Goal: Navigation & Orientation: Find specific page/section

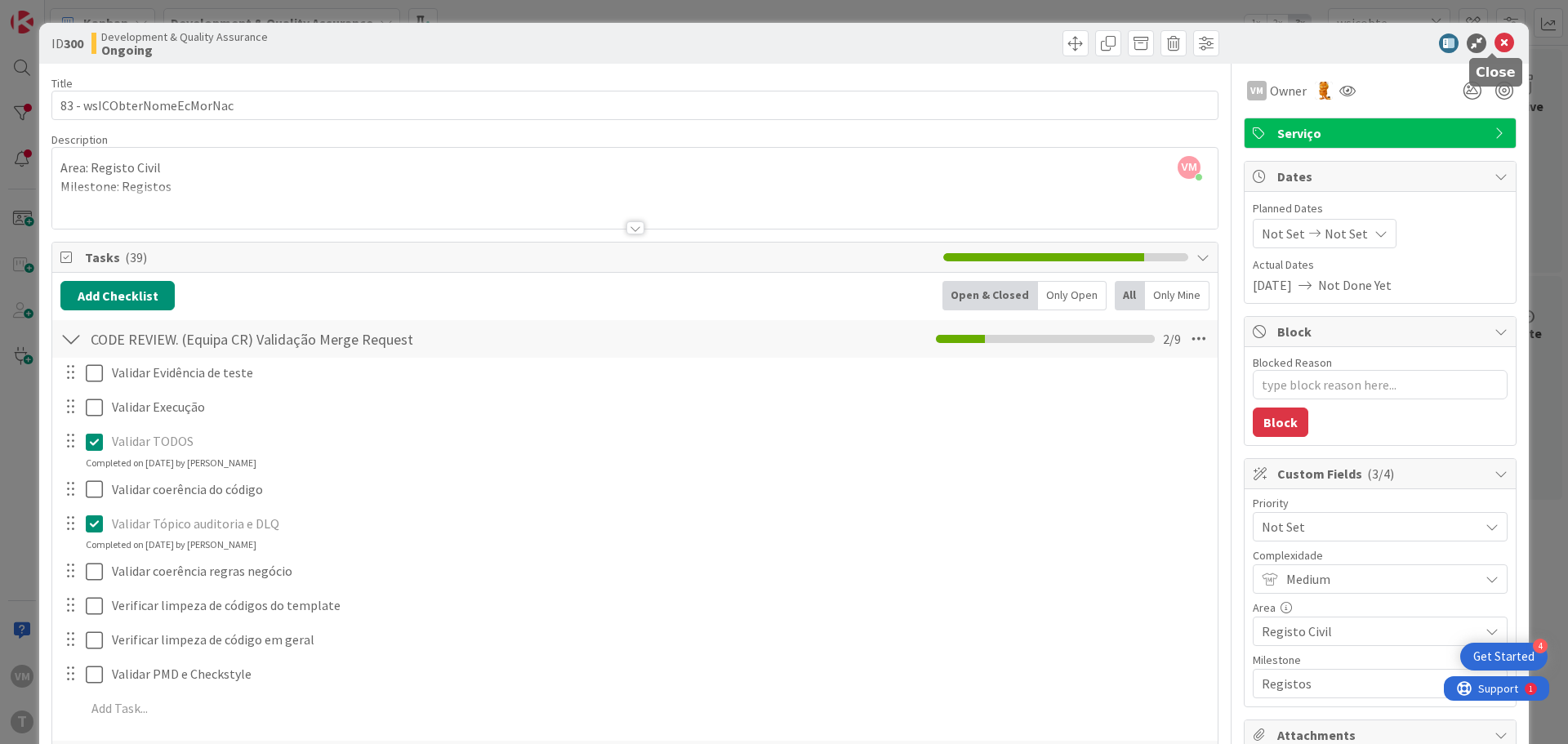
click at [1495, 36] on icon at bounding box center [1504, 43] width 20 height 20
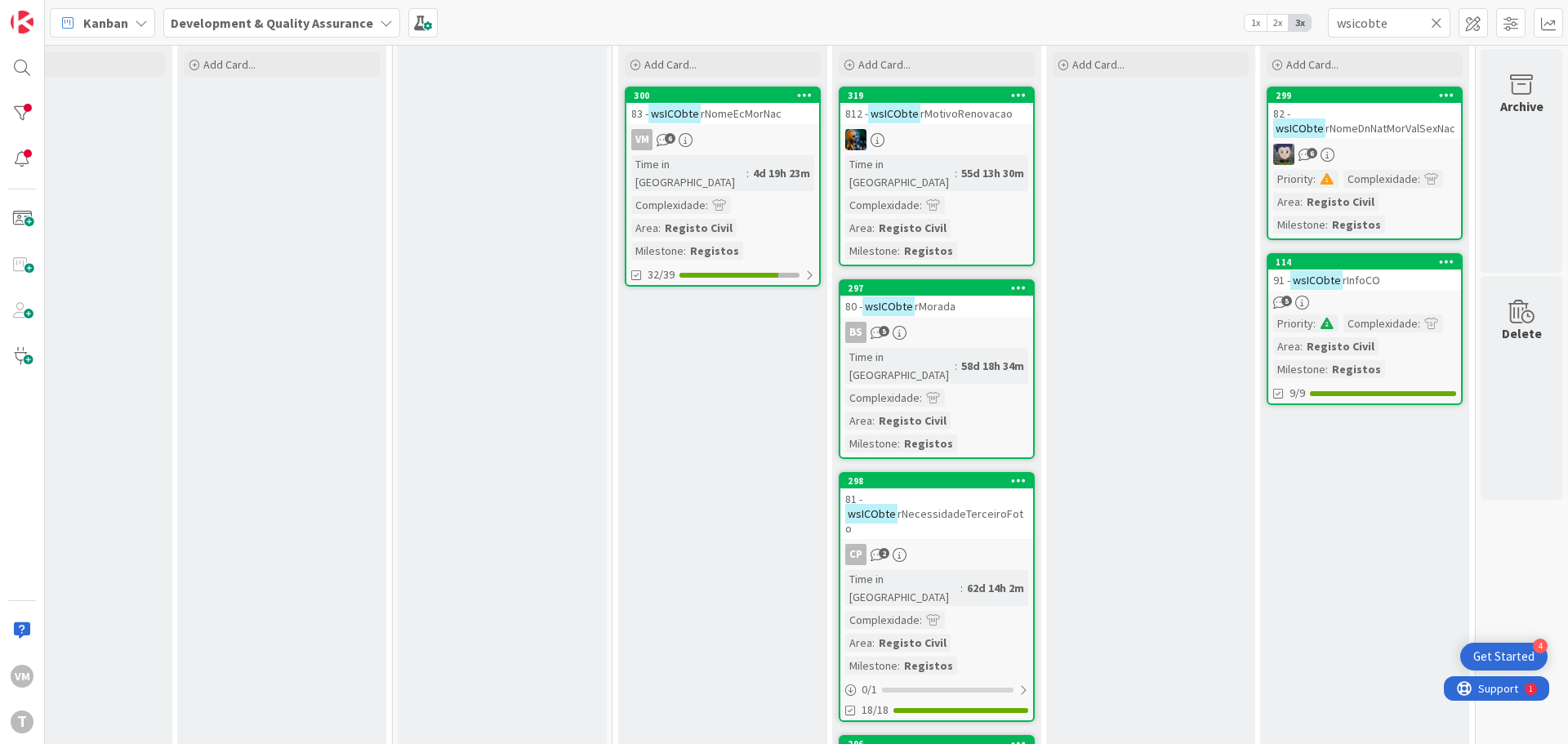
scroll to position [0, 320]
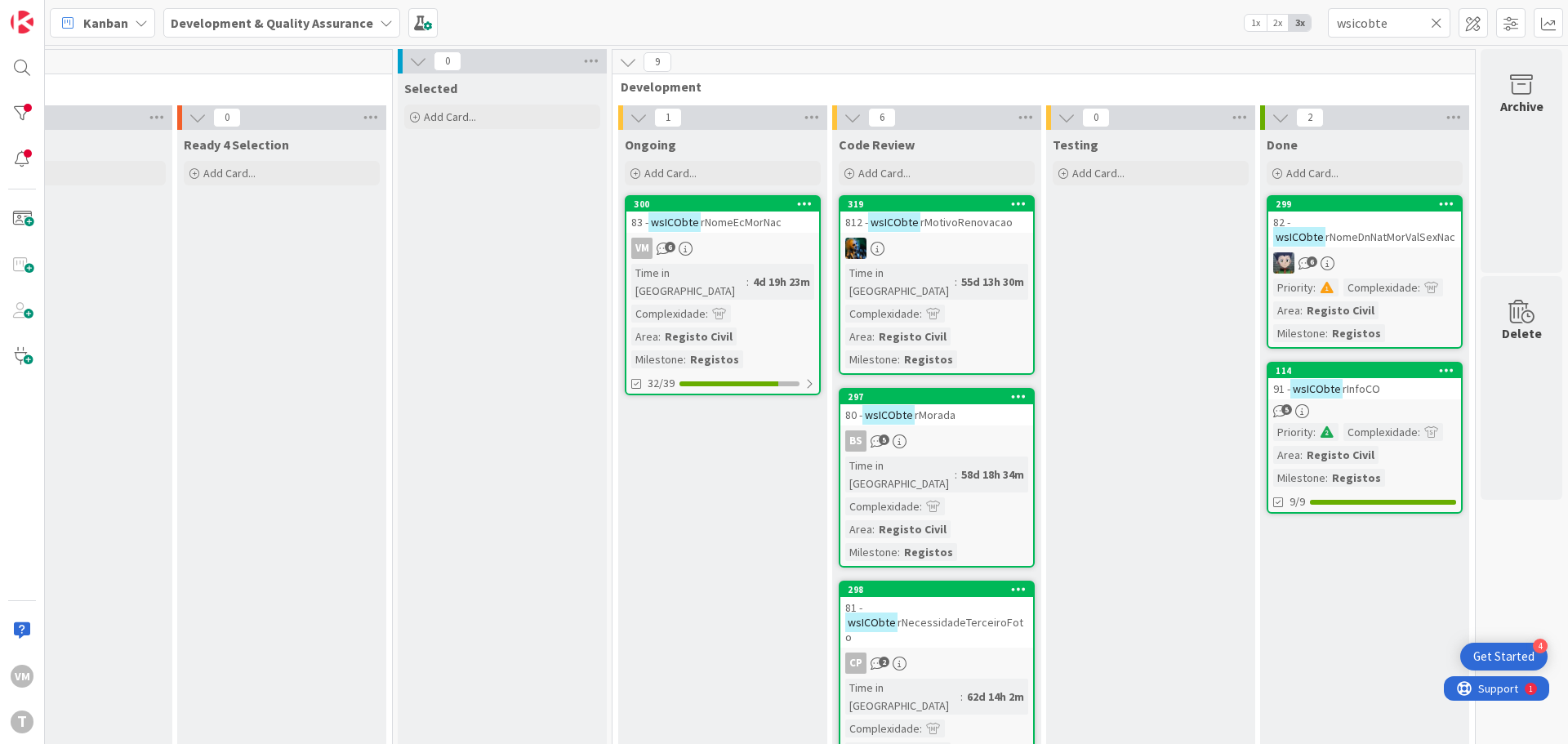
click at [979, 231] on div "812 - wsICObte rMotivoRenovacao" at bounding box center [936, 223] width 192 height 21
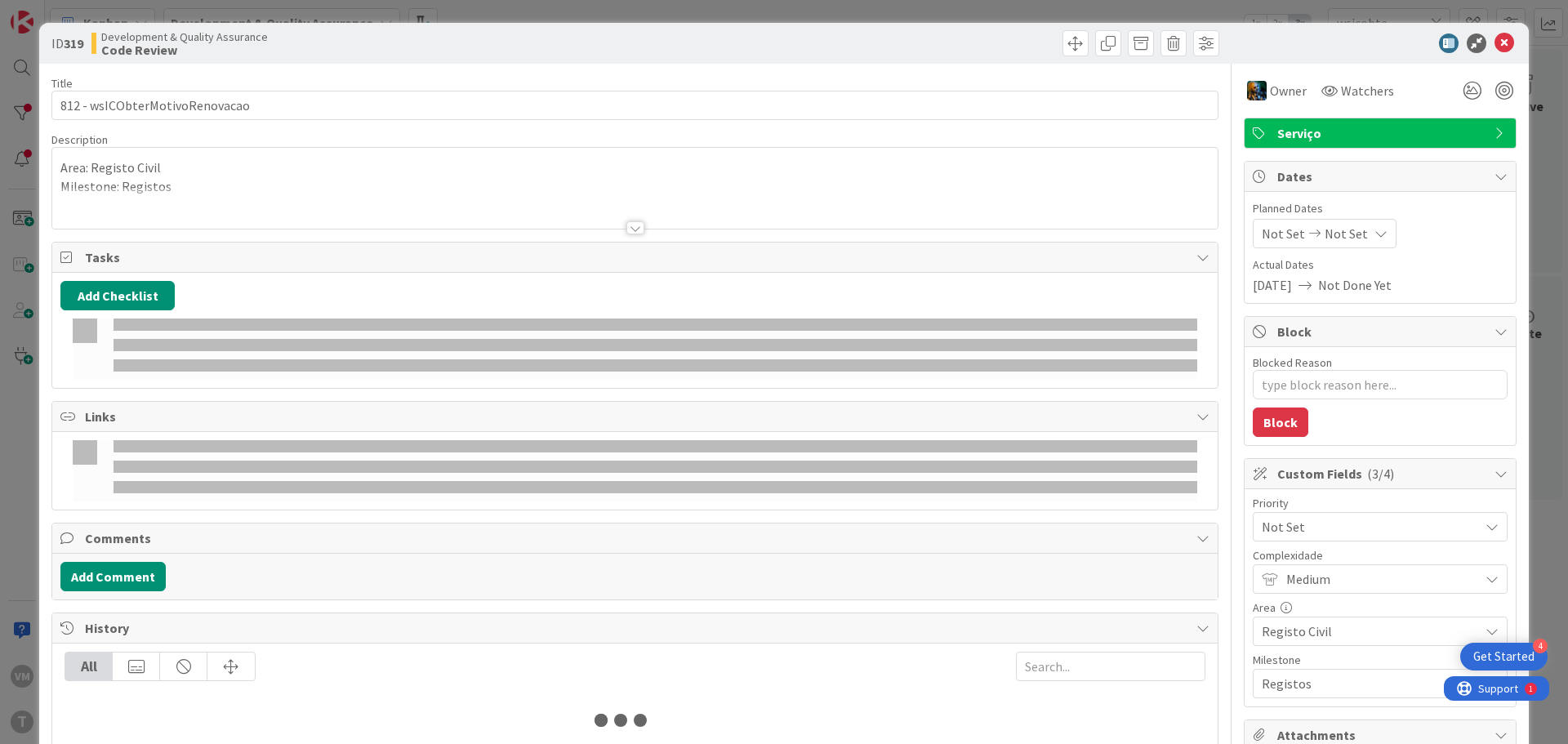
type textarea "x"
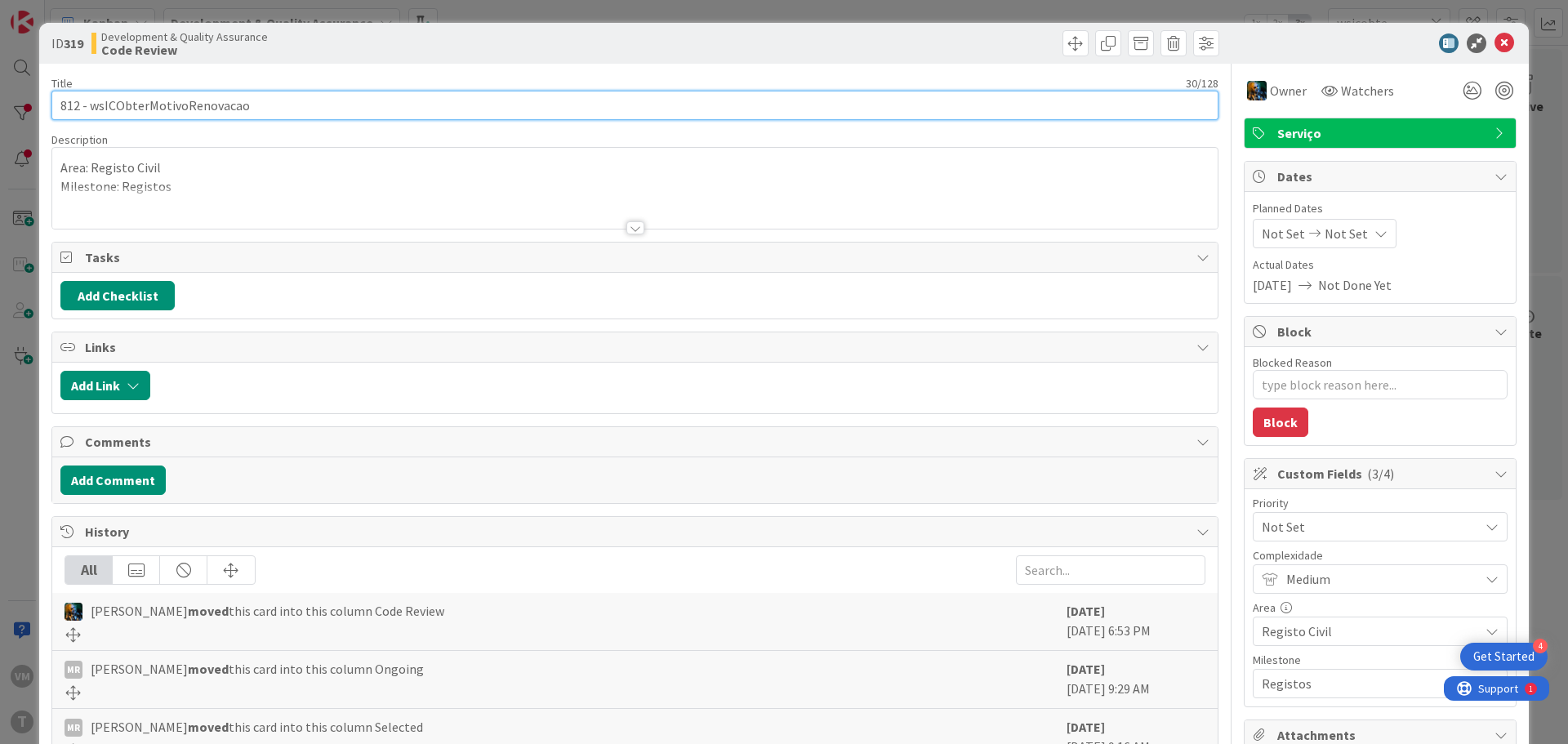
click at [194, 102] on input "812 - wsICObterMotivoRenovacao" at bounding box center [635, 105] width 1167 height 29
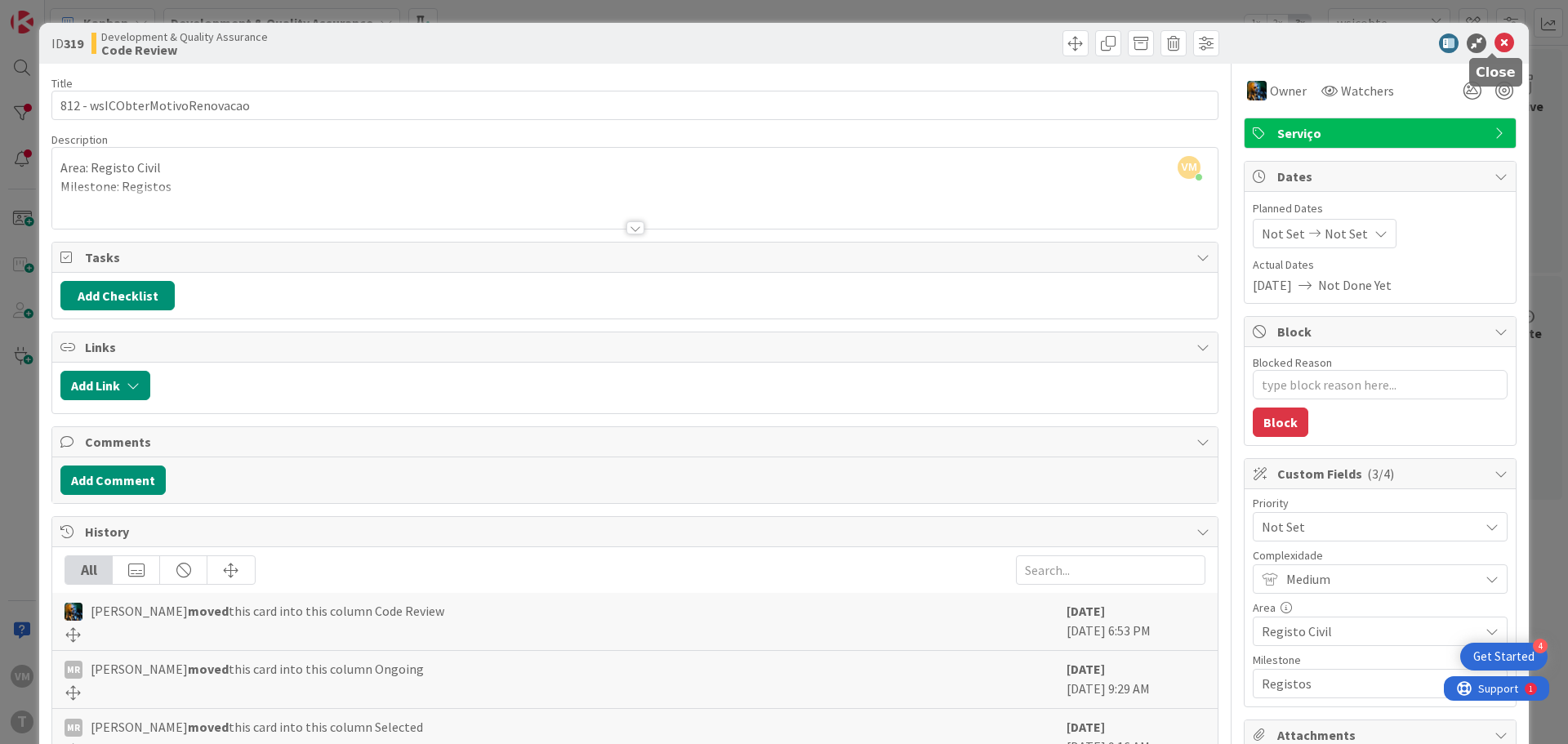
click at [1495, 47] on icon at bounding box center [1504, 43] width 20 height 20
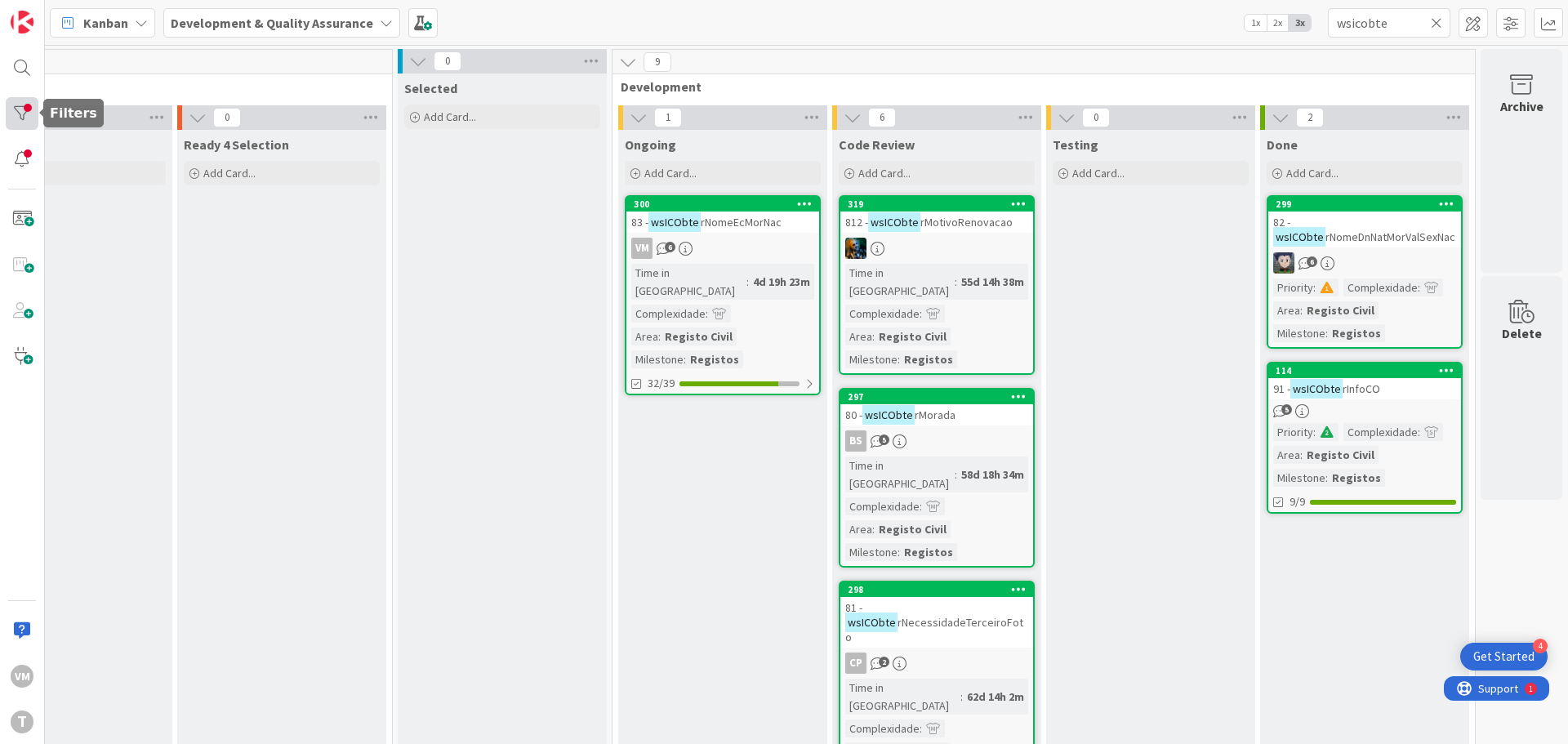
click at [33, 112] on div at bounding box center [21, 112] width 32 height 32
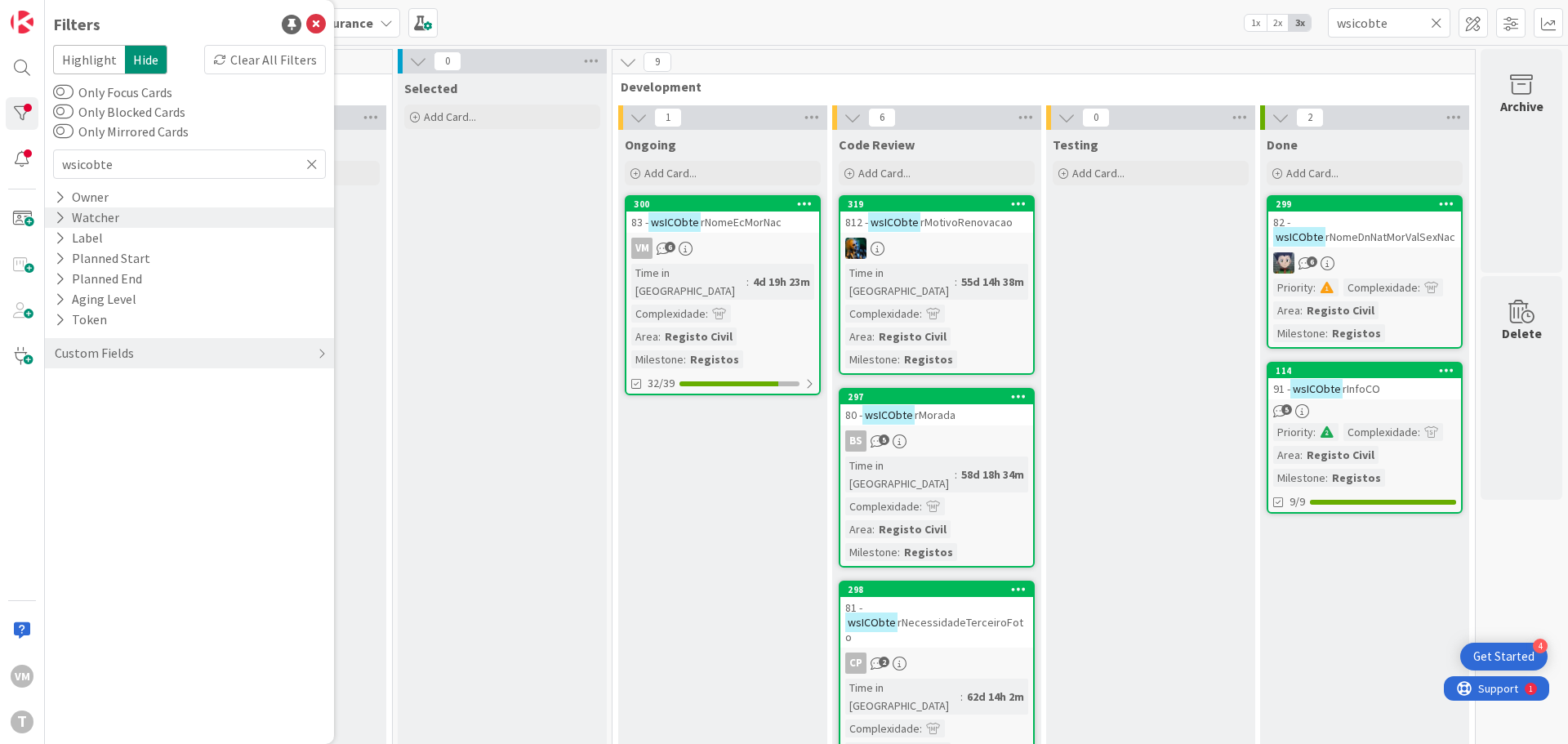
click at [59, 219] on icon at bounding box center [60, 218] width 11 height 14
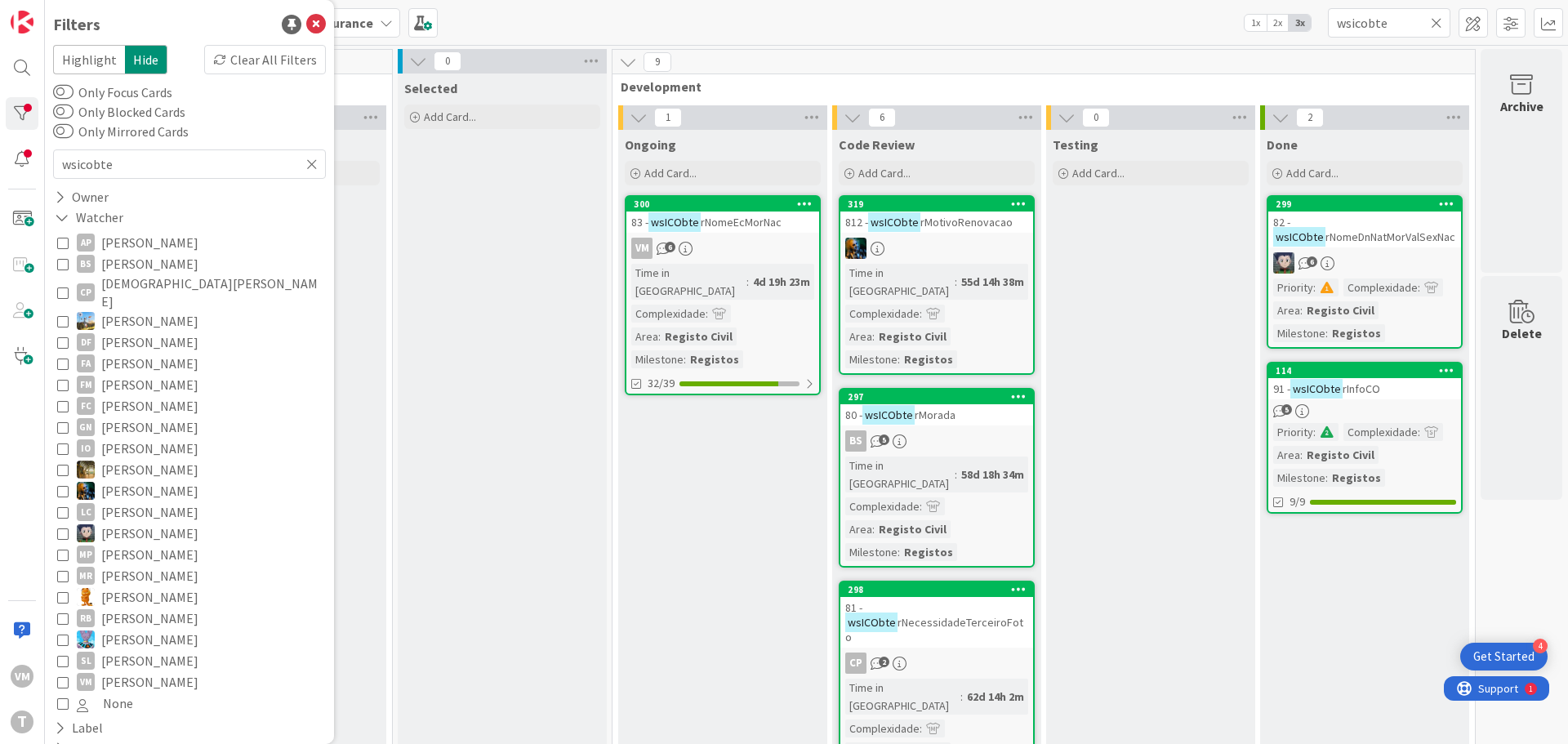
click at [57, 580] on div "AP [PERSON_NAME] [PERSON_NAME] [PERSON_NAME] [PERSON_NAME] Diego [PERSON_NAME] …" at bounding box center [189, 473] width 273 height 490
click at [63, 591] on icon at bounding box center [64, 597] width 12 height 12
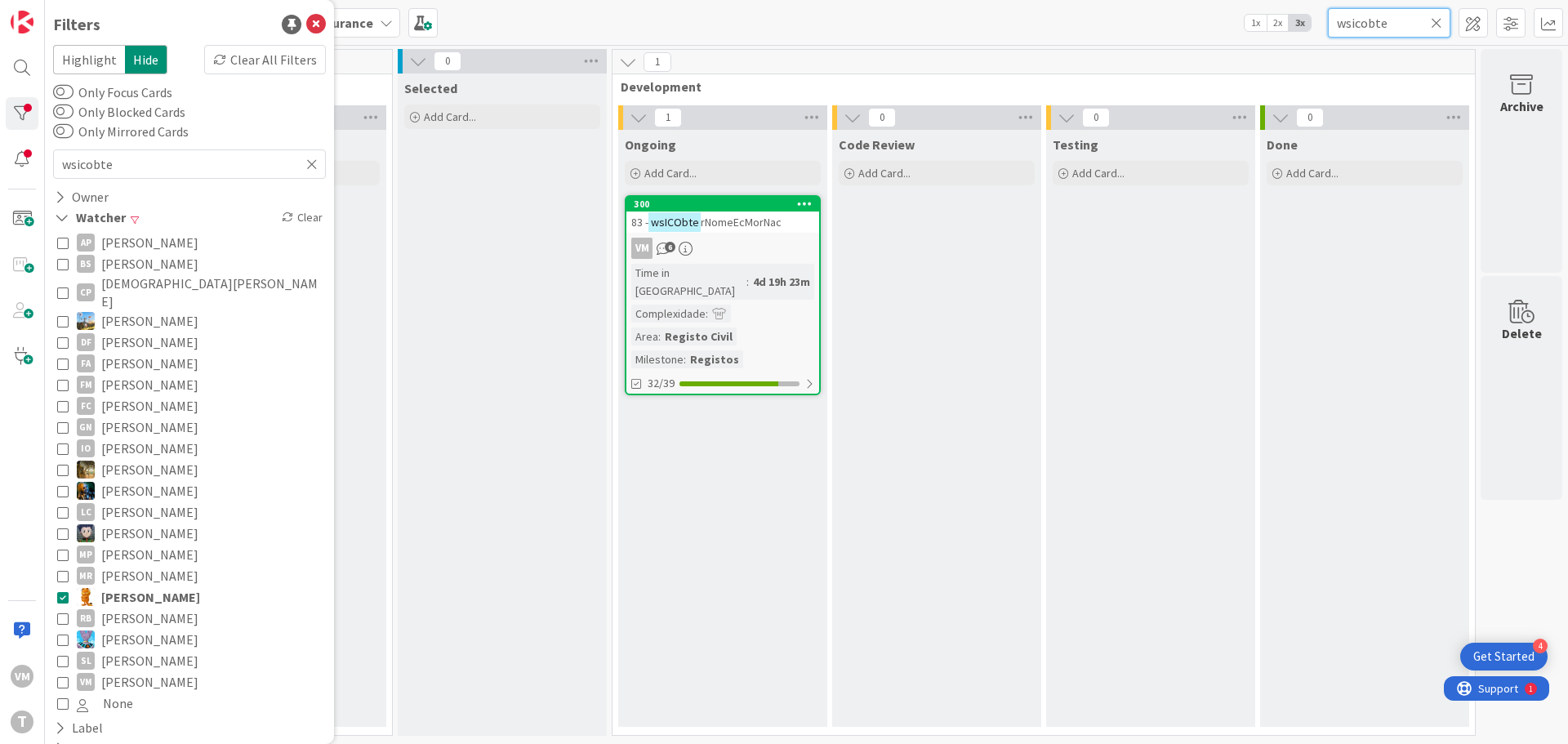
drag, startPoint x: 1382, startPoint y: 23, endPoint x: 1288, endPoint y: 41, distance: 95.7
click at [1288, 41] on div "Kanban Development & Quality Assurance 1x 2x 3x wsicobte" at bounding box center [806, 22] width 1523 height 45
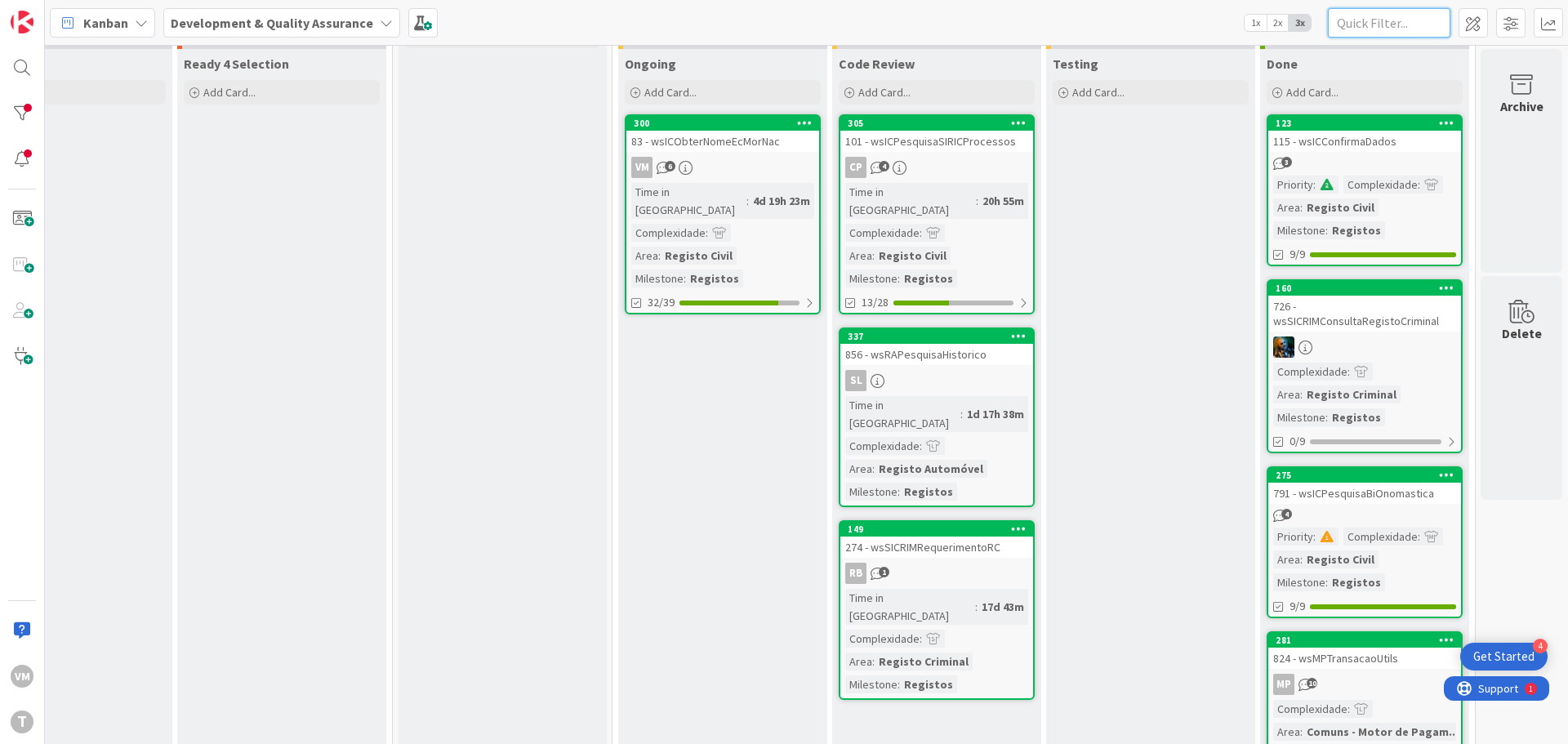
scroll to position [170, 308]
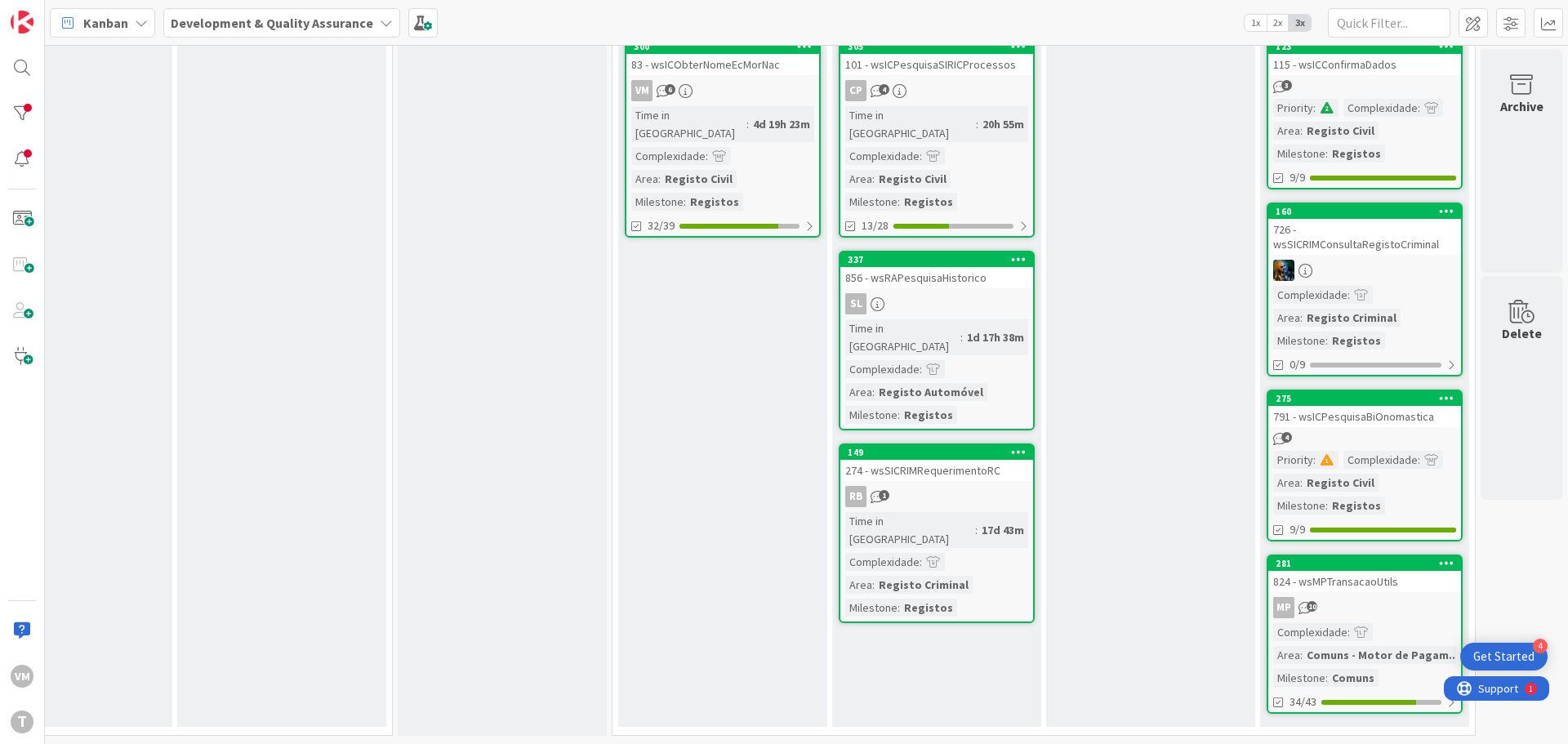
click at [963, 485] on div "RB 1" at bounding box center [936, 496] width 192 height 21
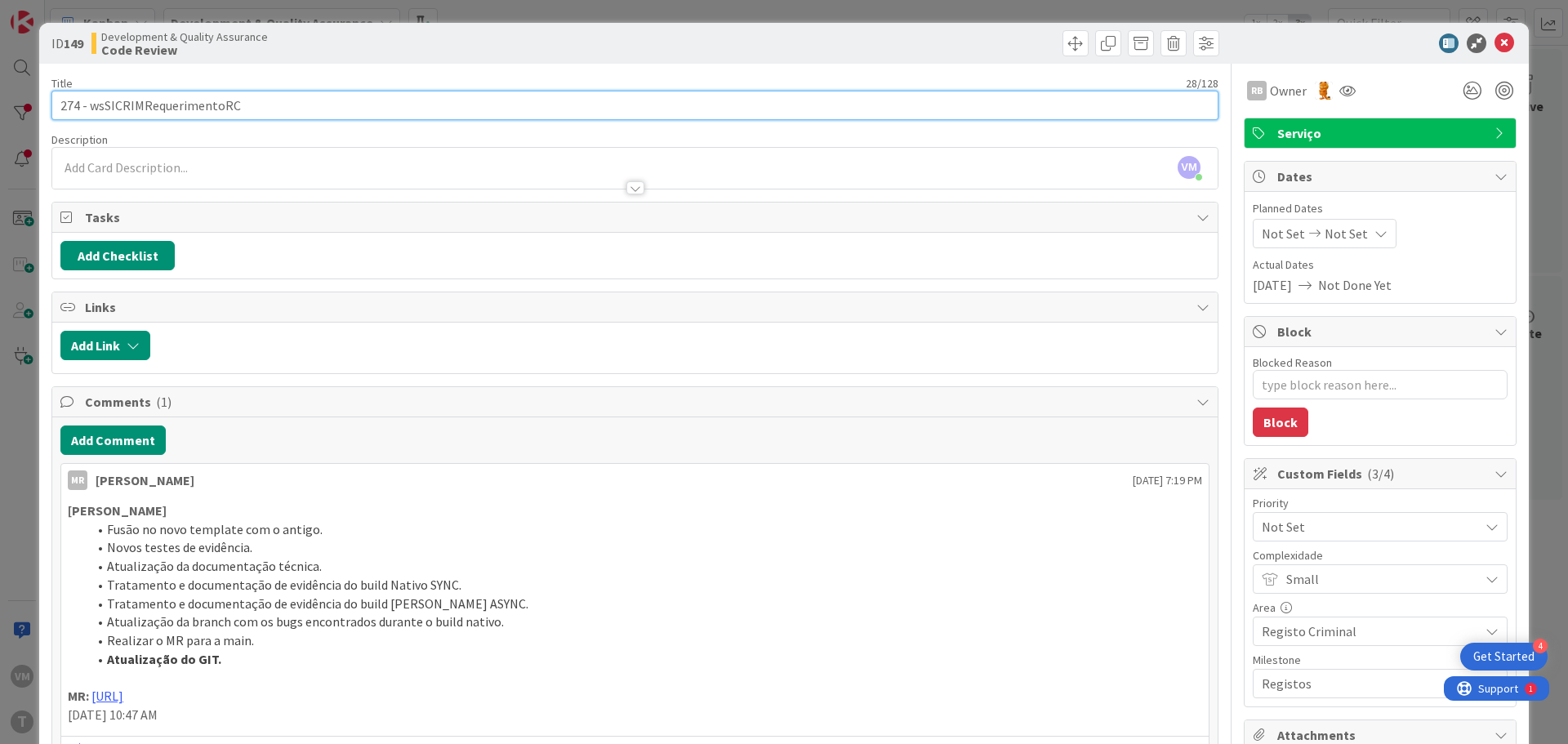
click at [182, 111] on input "274 - wsSICRIMRequerimentoRC" at bounding box center [635, 105] width 1167 height 29
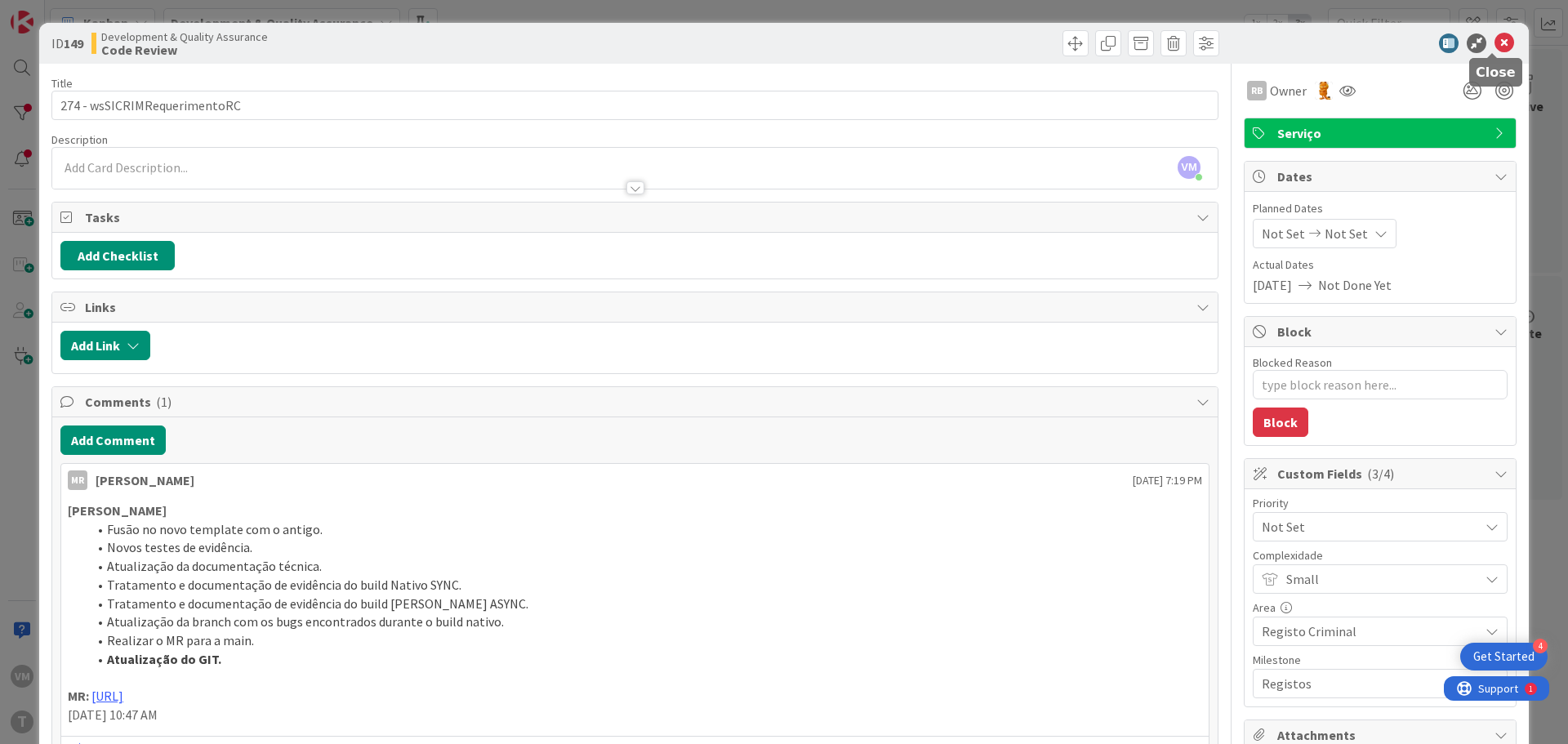
click at [1497, 43] on icon at bounding box center [1504, 43] width 20 height 20
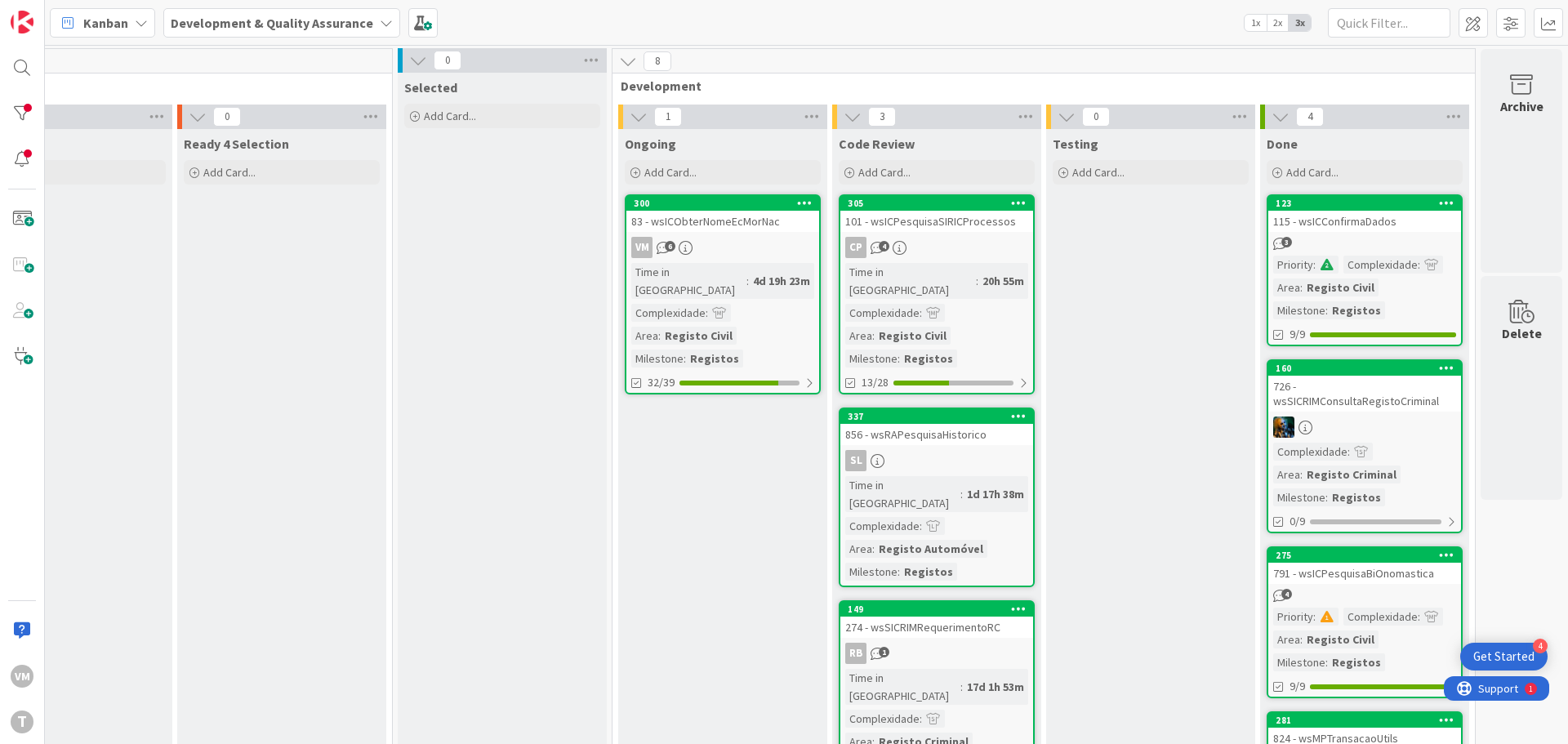
scroll to position [0, 308]
click at [1363, 222] on div "115 - wsICConfirmaDados" at bounding box center [1364, 223] width 192 height 21
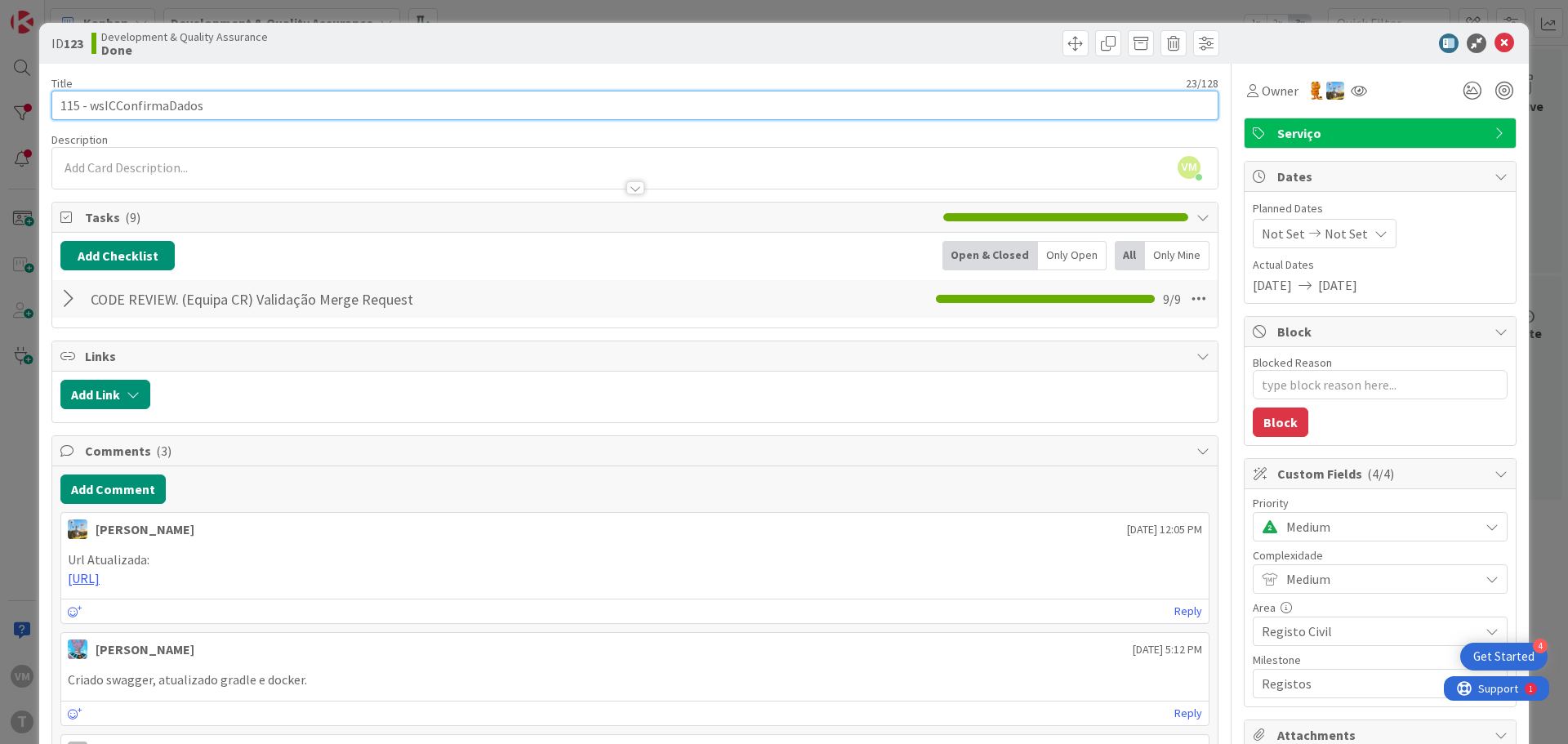
click at [148, 102] on input "115 - wsICConfirmaDados" at bounding box center [635, 105] width 1167 height 29
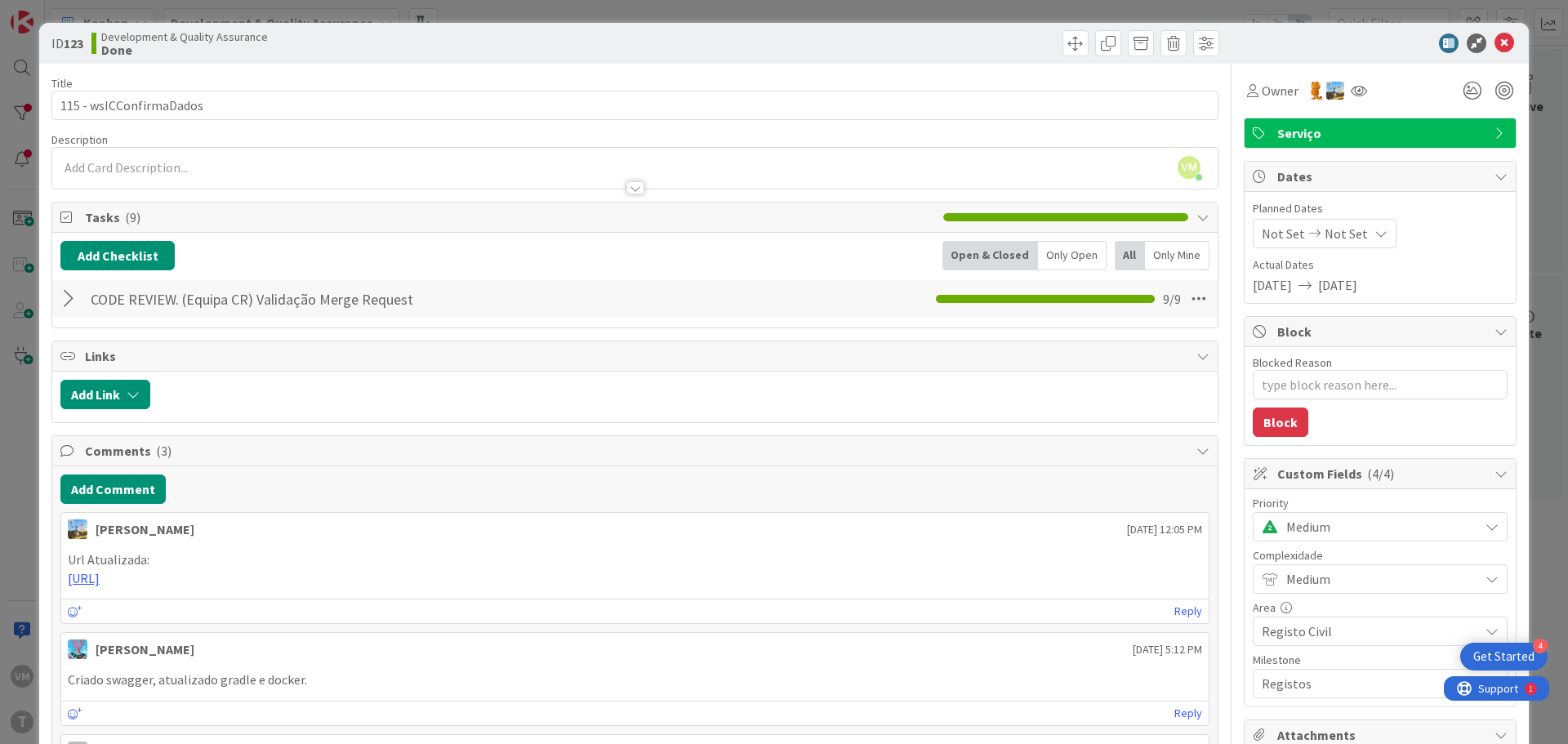
click at [1495, 38] on icon at bounding box center [1504, 43] width 20 height 20
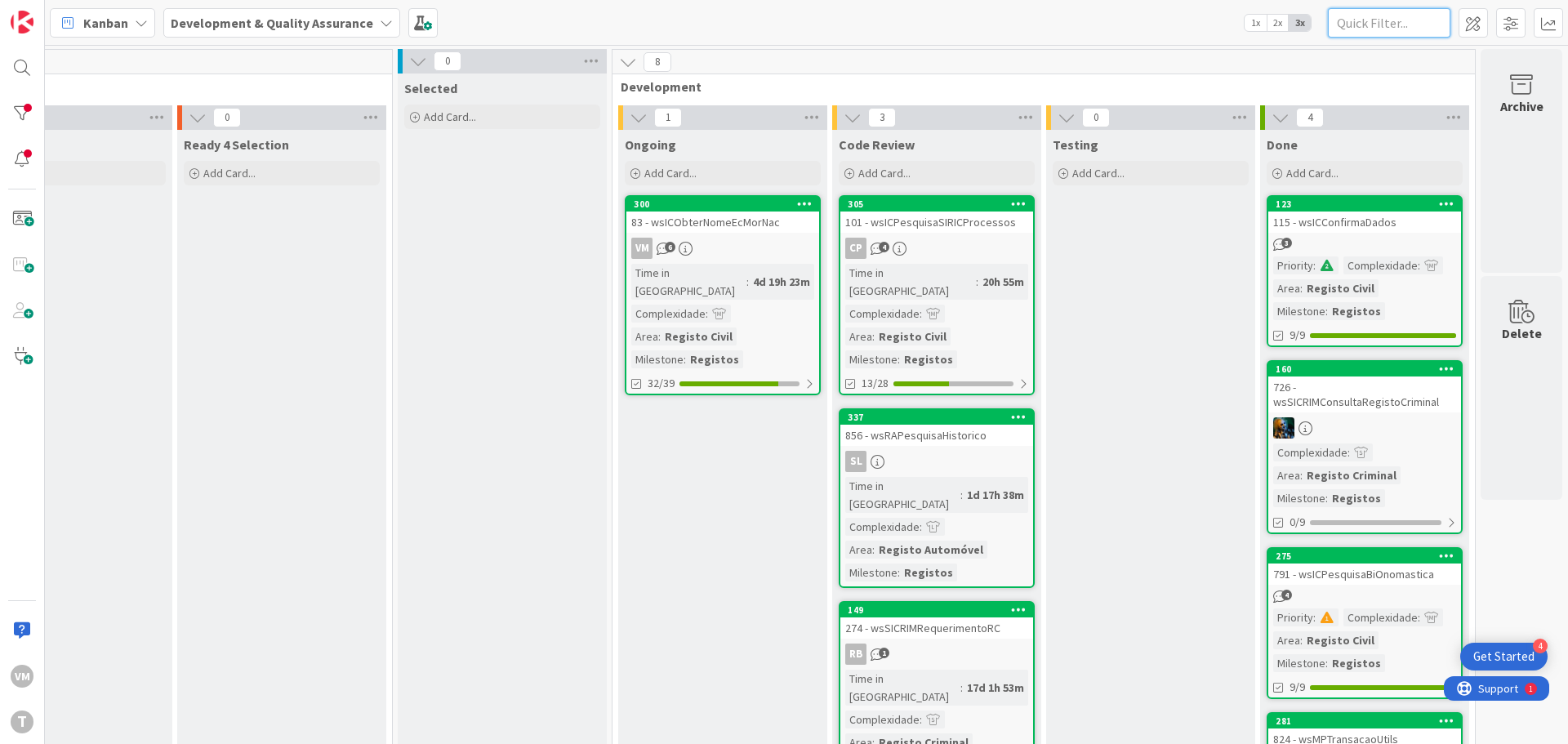
click at [1414, 27] on input "text" at bounding box center [1388, 22] width 122 height 29
click at [29, 120] on div at bounding box center [21, 112] width 32 height 32
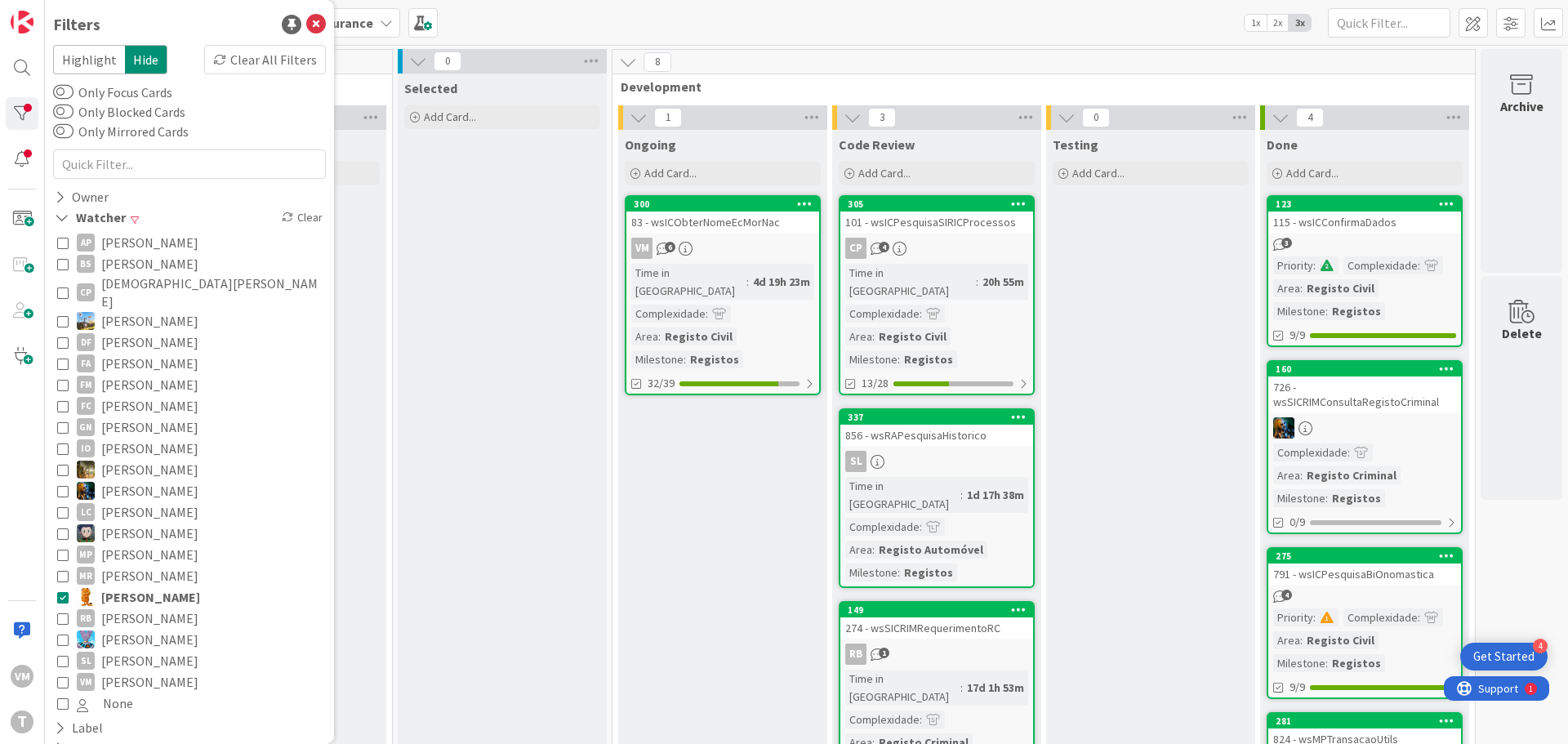
click at [66, 591] on icon at bounding box center [64, 597] width 12 height 12
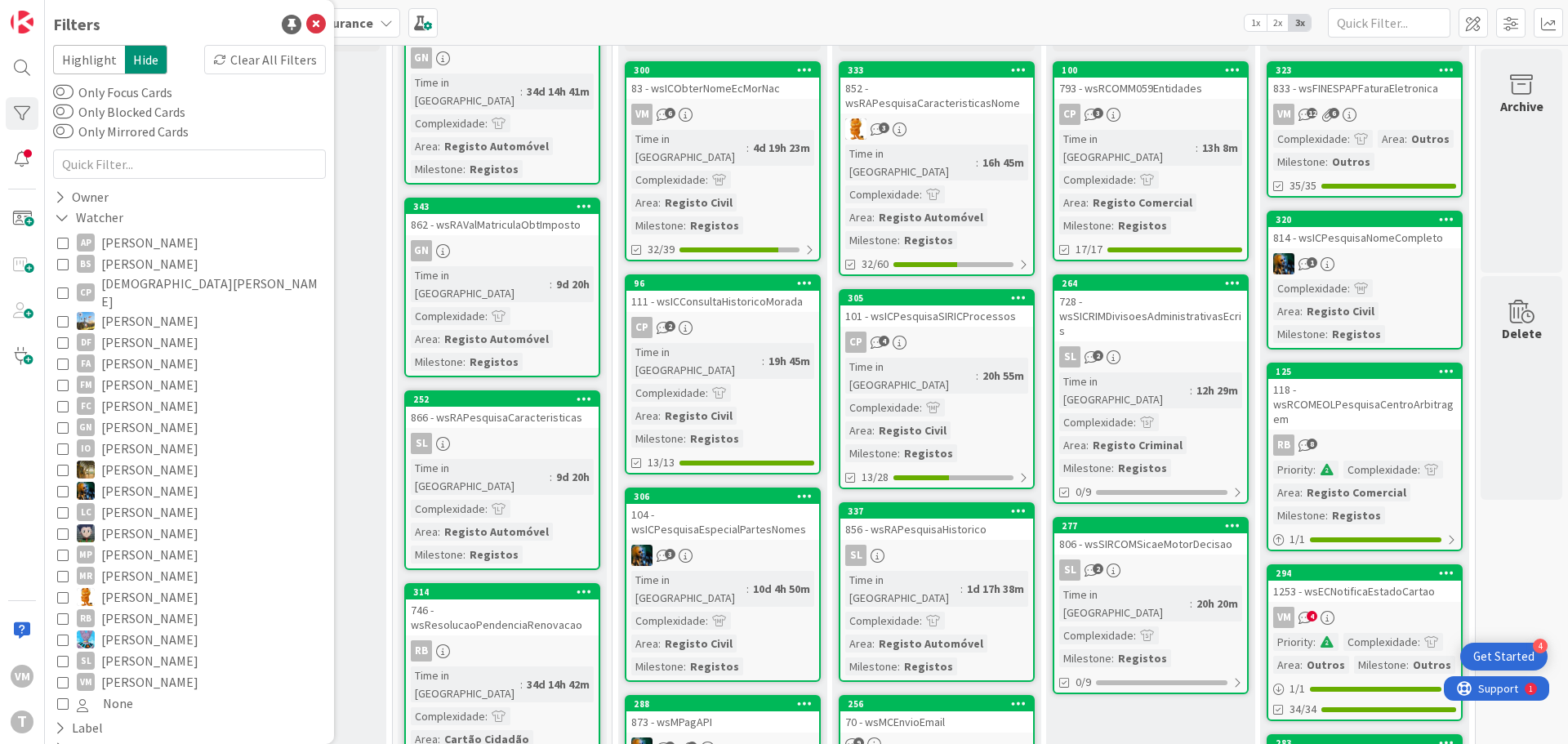
scroll to position [163, 308]
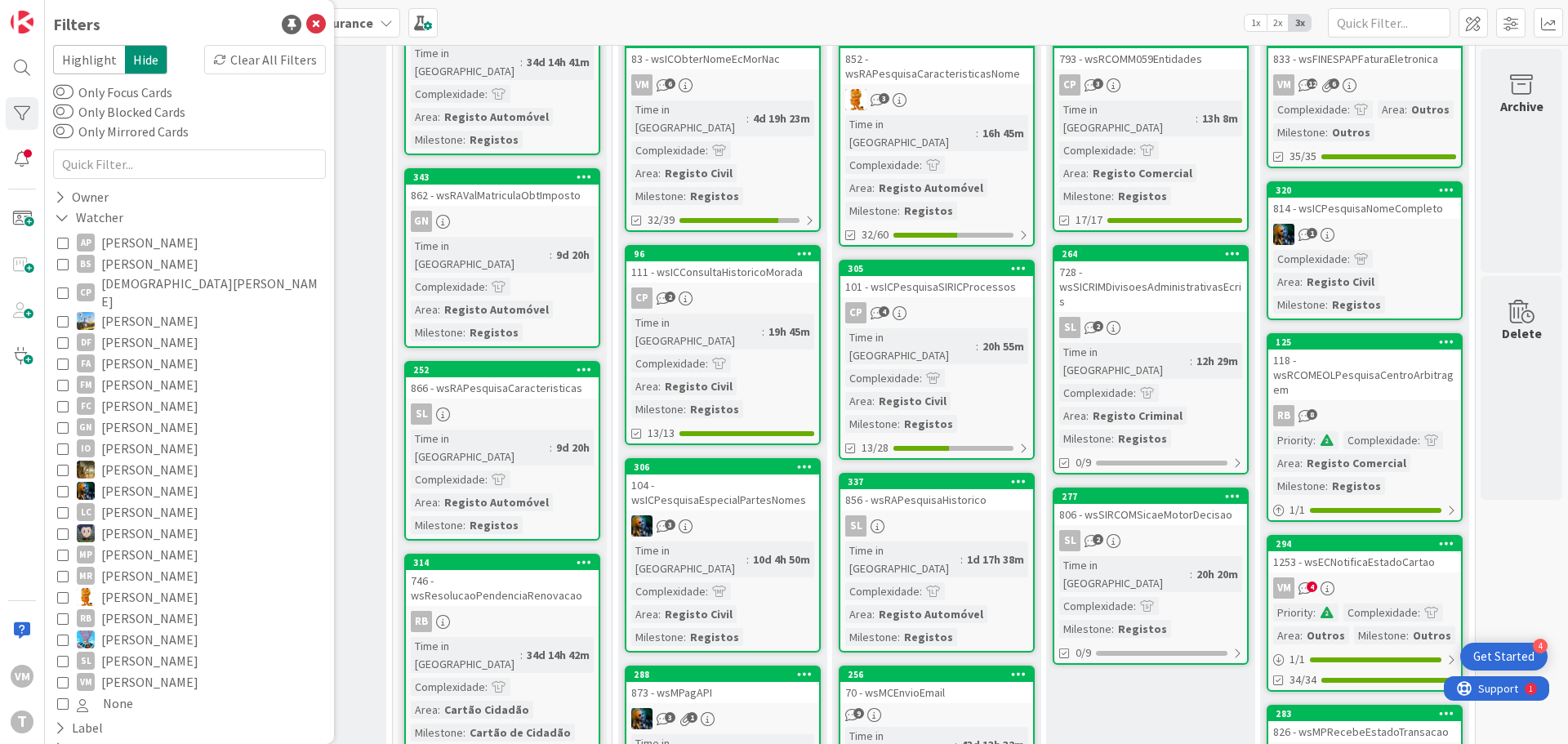
click at [1377, 389] on div "118 - wsRCOMEOLPesquisaCentroArbitragem" at bounding box center [1364, 375] width 192 height 51
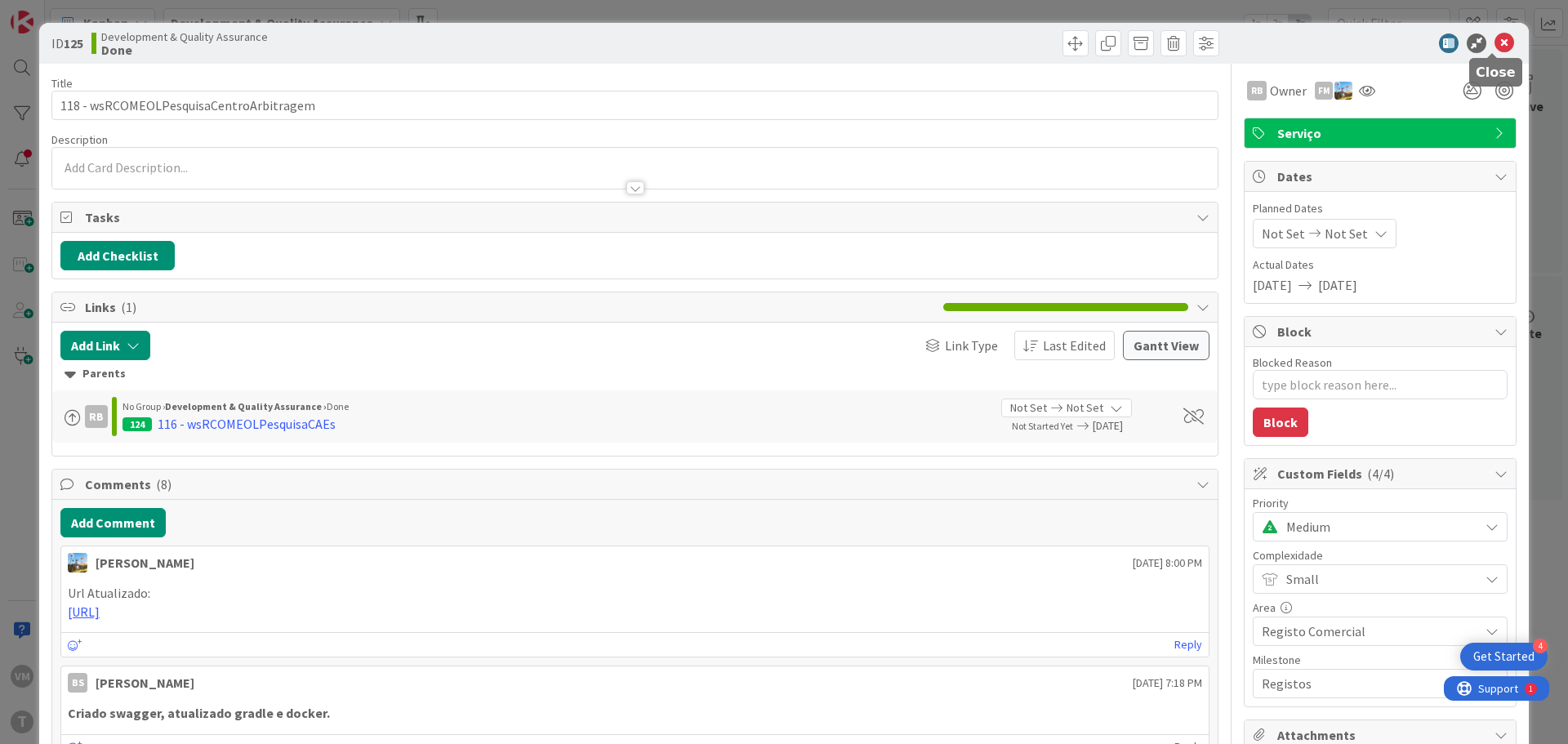
click at [1495, 40] on icon at bounding box center [1504, 43] width 20 height 20
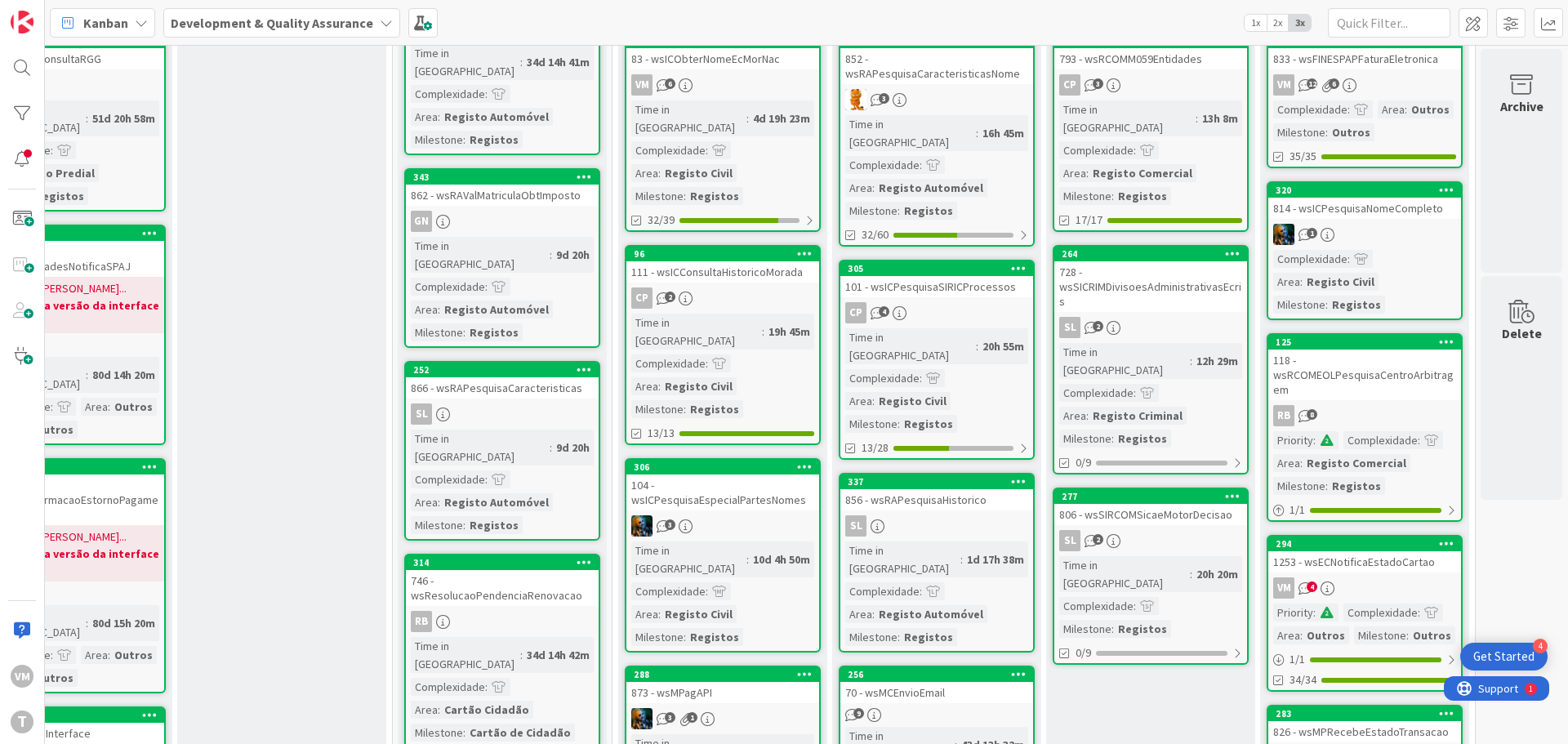
click at [1396, 590] on div "VM 4" at bounding box center [1364, 588] width 192 height 21
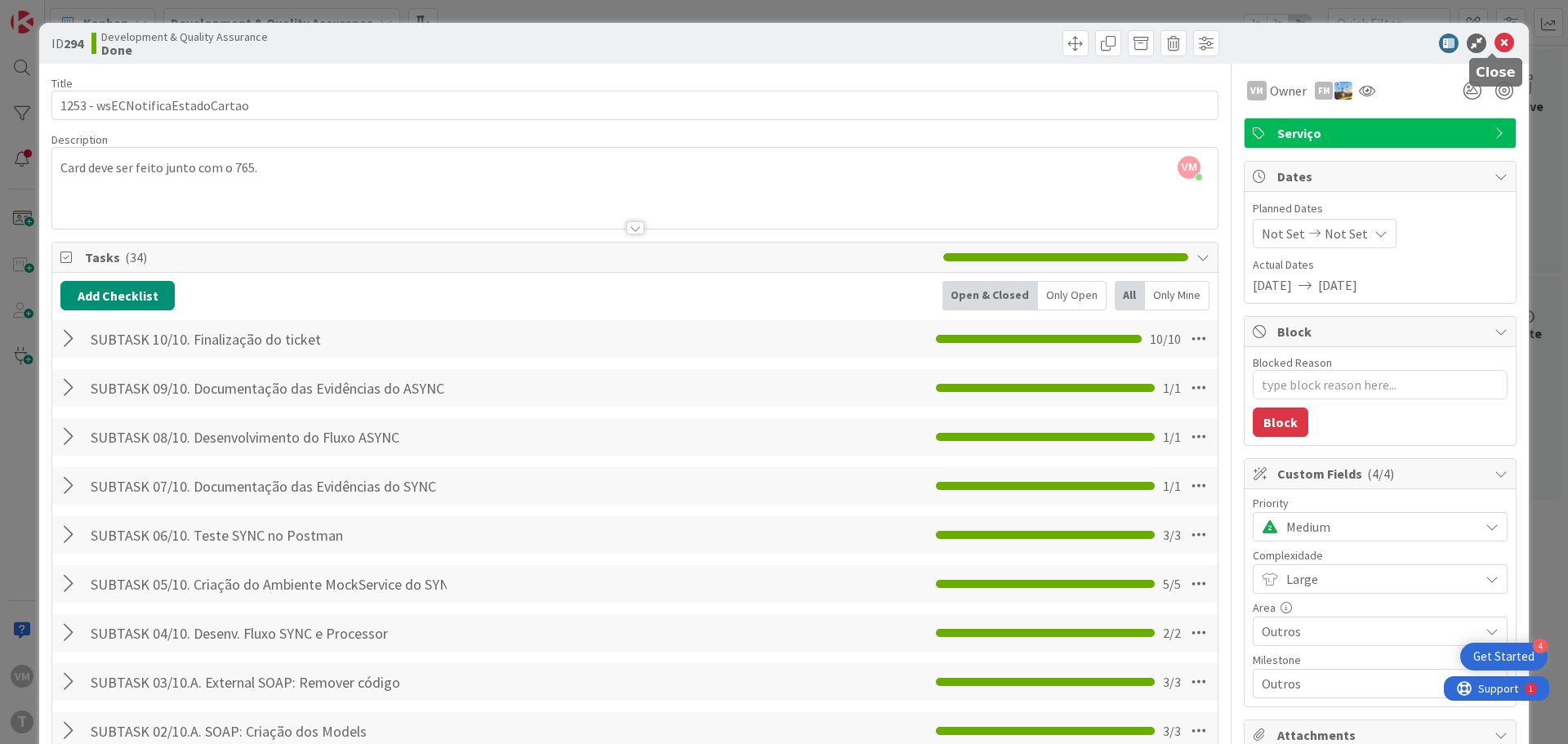
click at [1495, 46] on icon at bounding box center [1504, 43] width 20 height 20
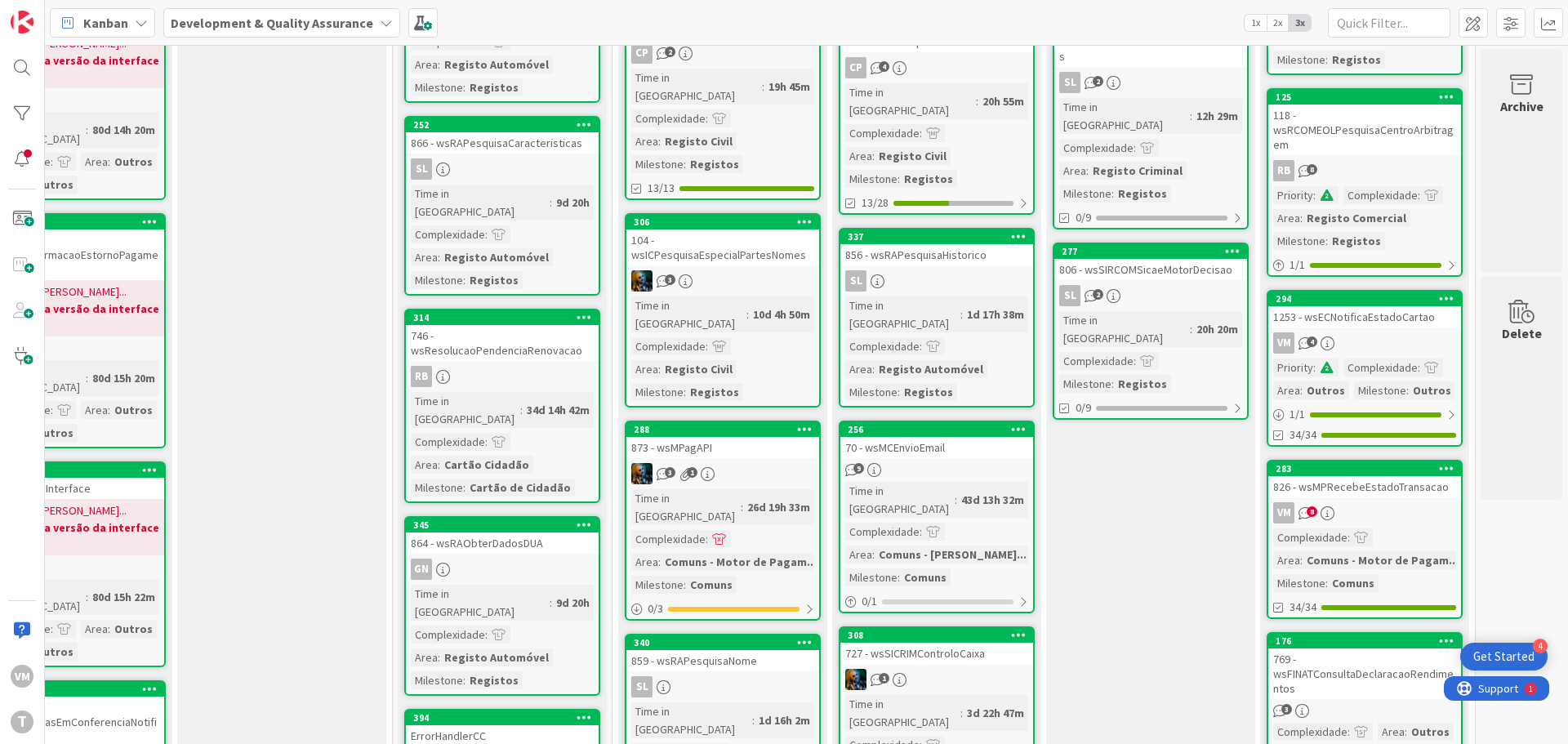
scroll to position [82, 308]
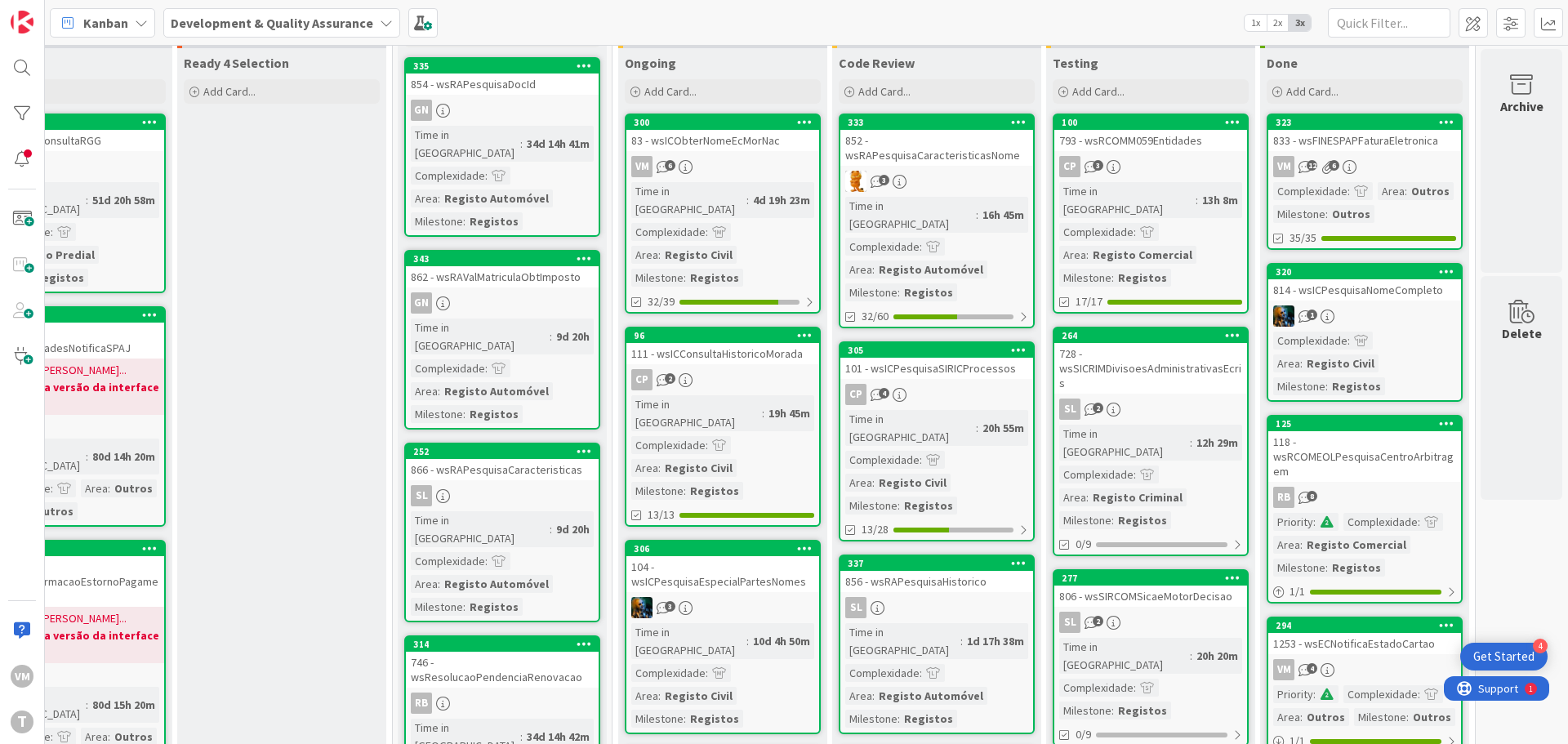
click at [1380, 457] on div "118 - wsRCOMEOLPesquisaCentroArbitragem" at bounding box center [1364, 456] width 192 height 51
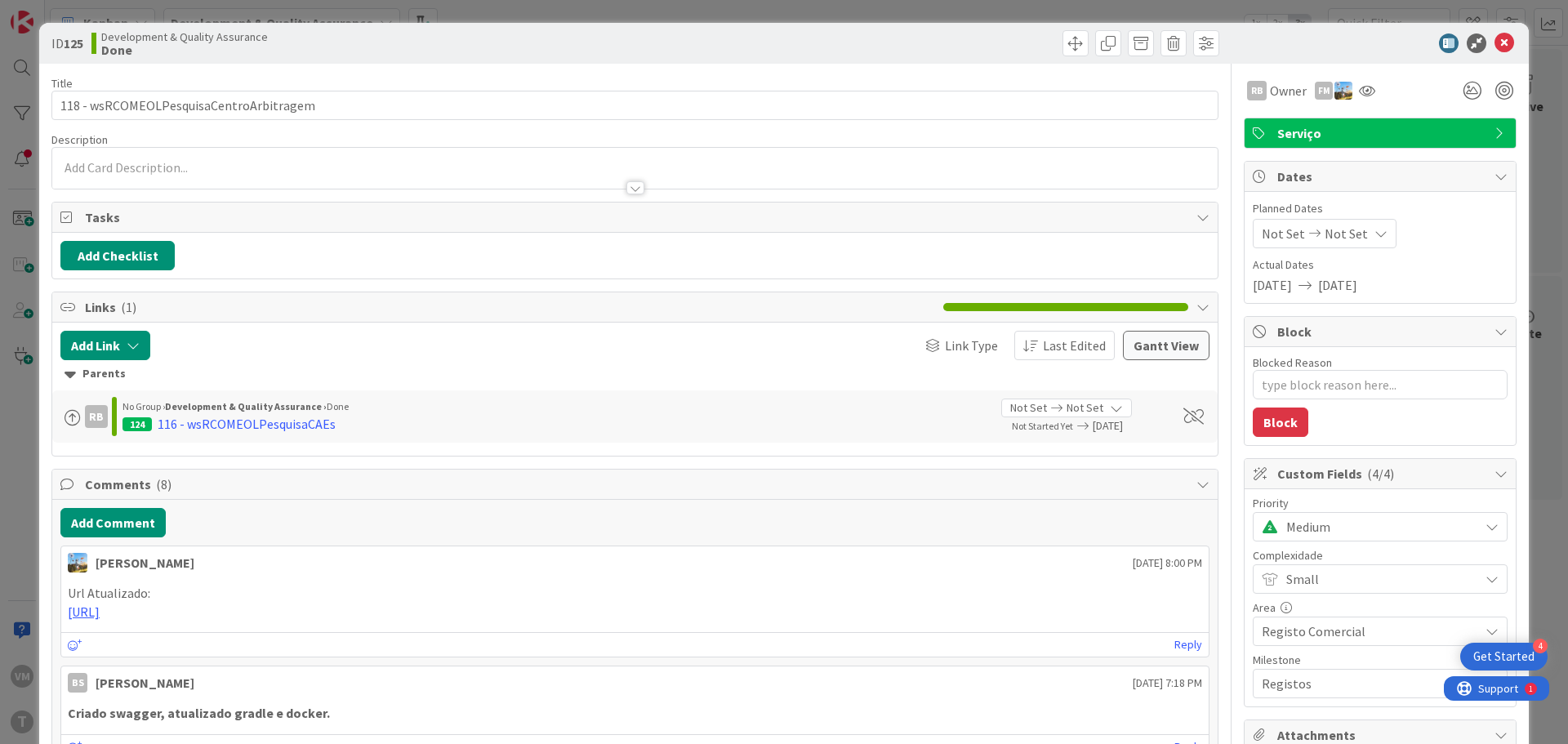
type textarea "x"
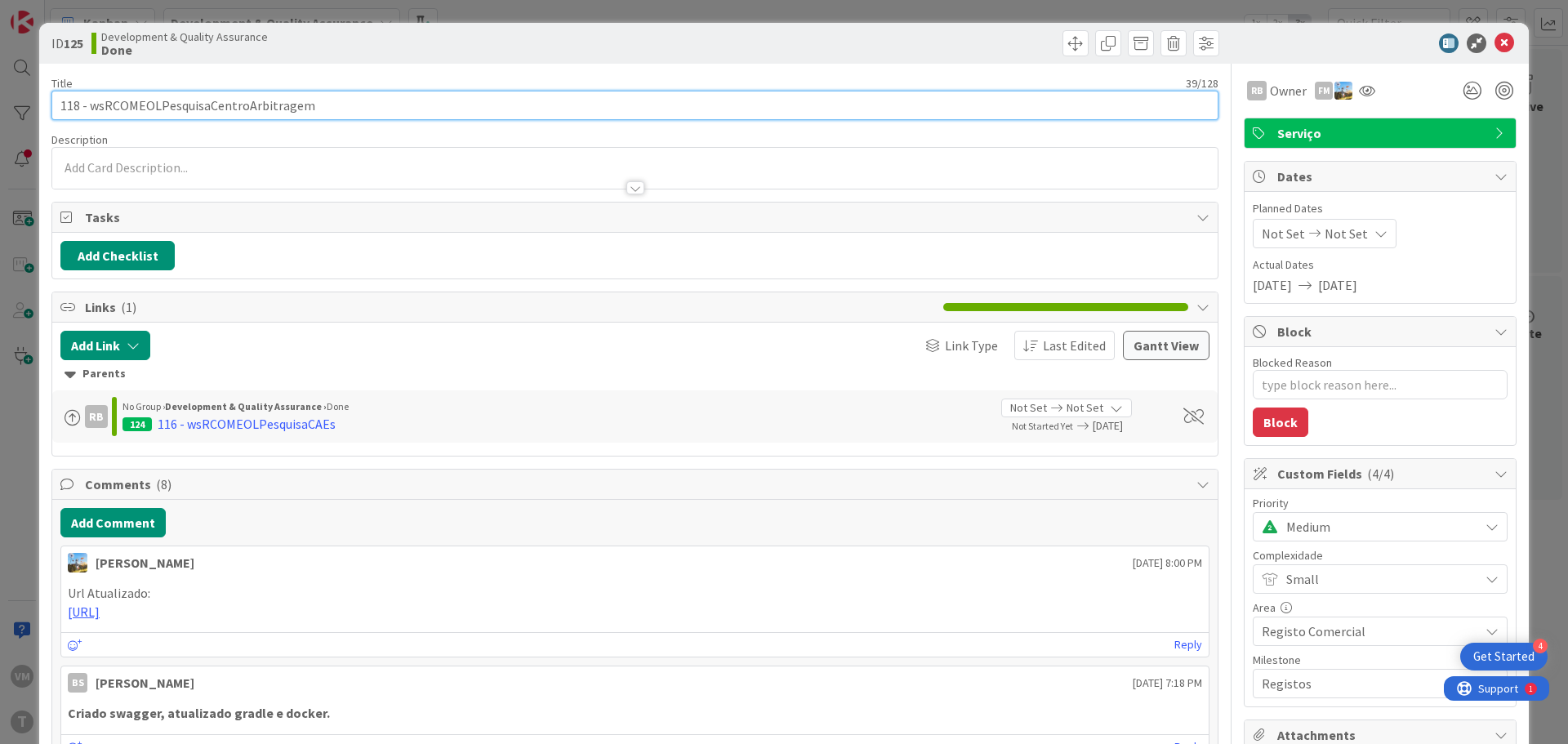
click at [213, 107] on input "118 - wsRCOMEOLPesquisaCentroArbitragem" at bounding box center [635, 105] width 1167 height 29
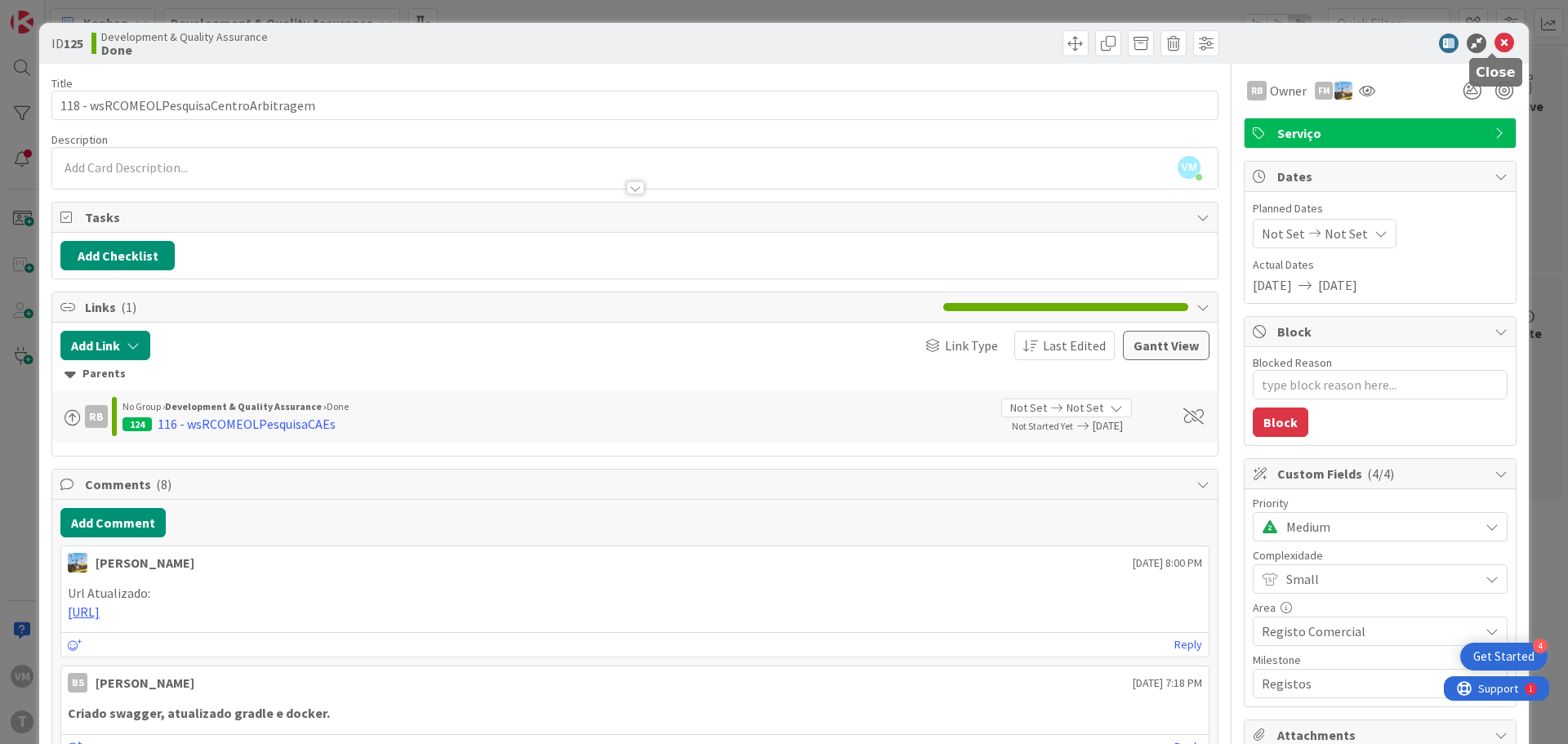
click at [1495, 37] on icon at bounding box center [1504, 43] width 20 height 20
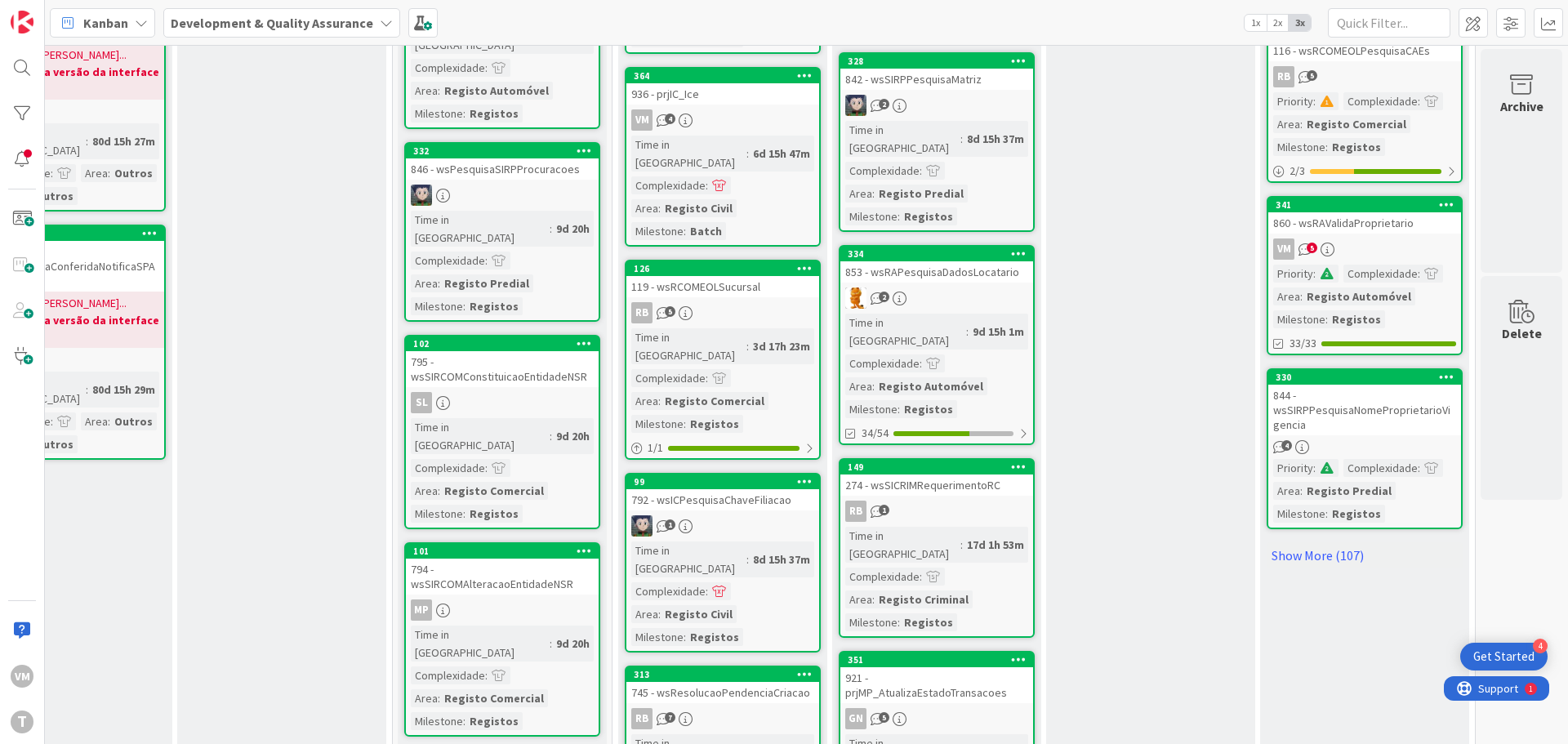
scroll to position [1384, 308]
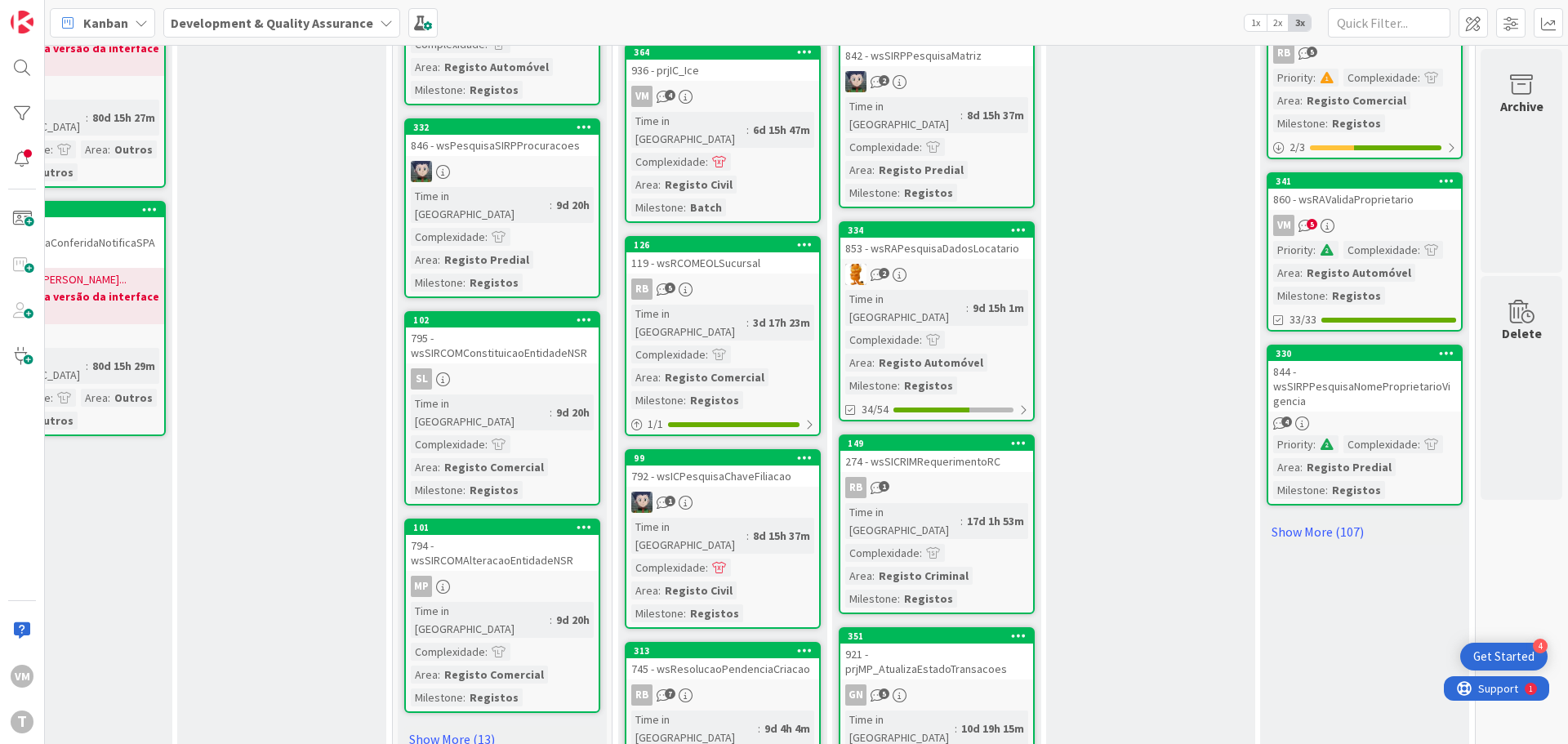
drag, startPoint x: 902, startPoint y: 629, endPoint x: 940, endPoint y: 608, distance: 43.4
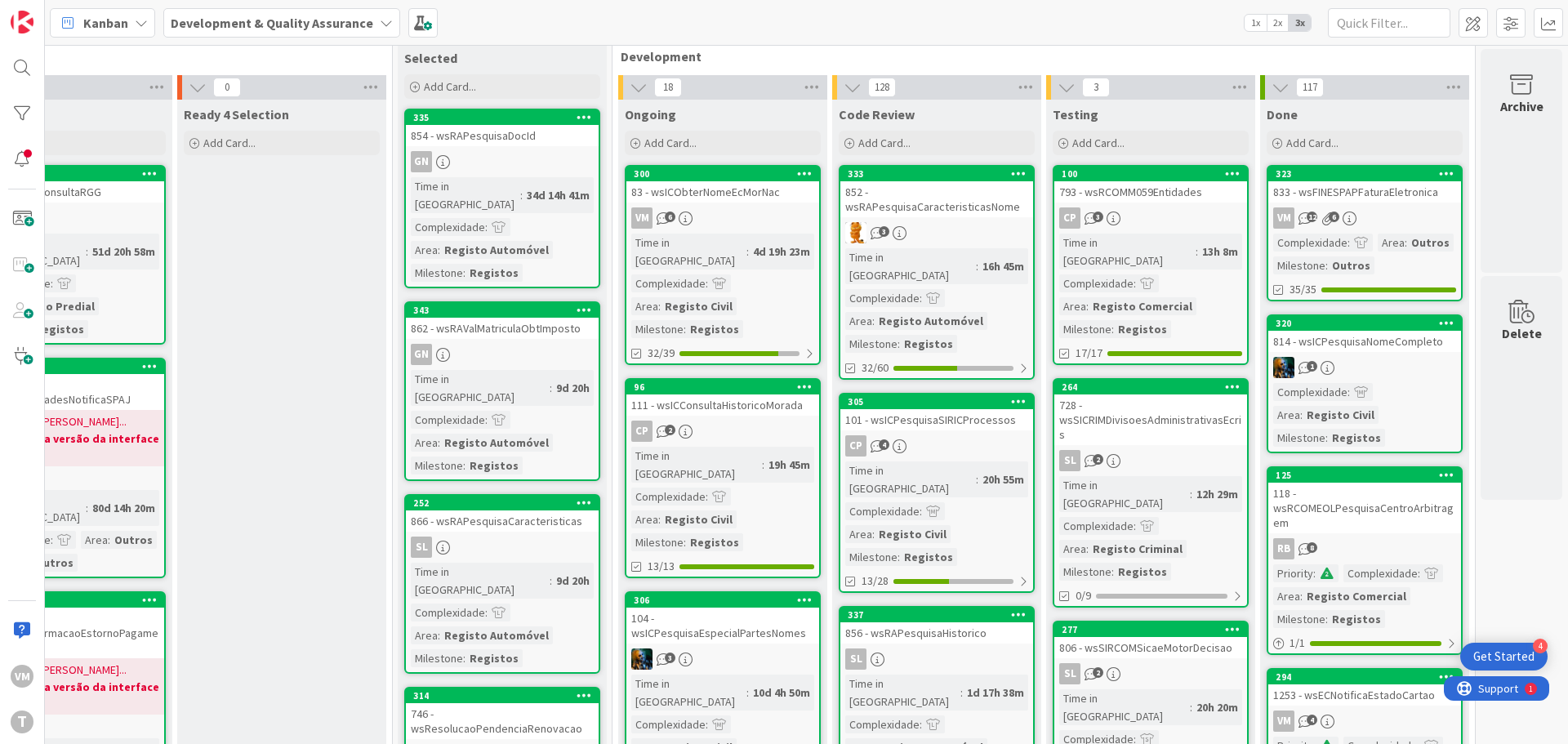
scroll to position [0, 308]
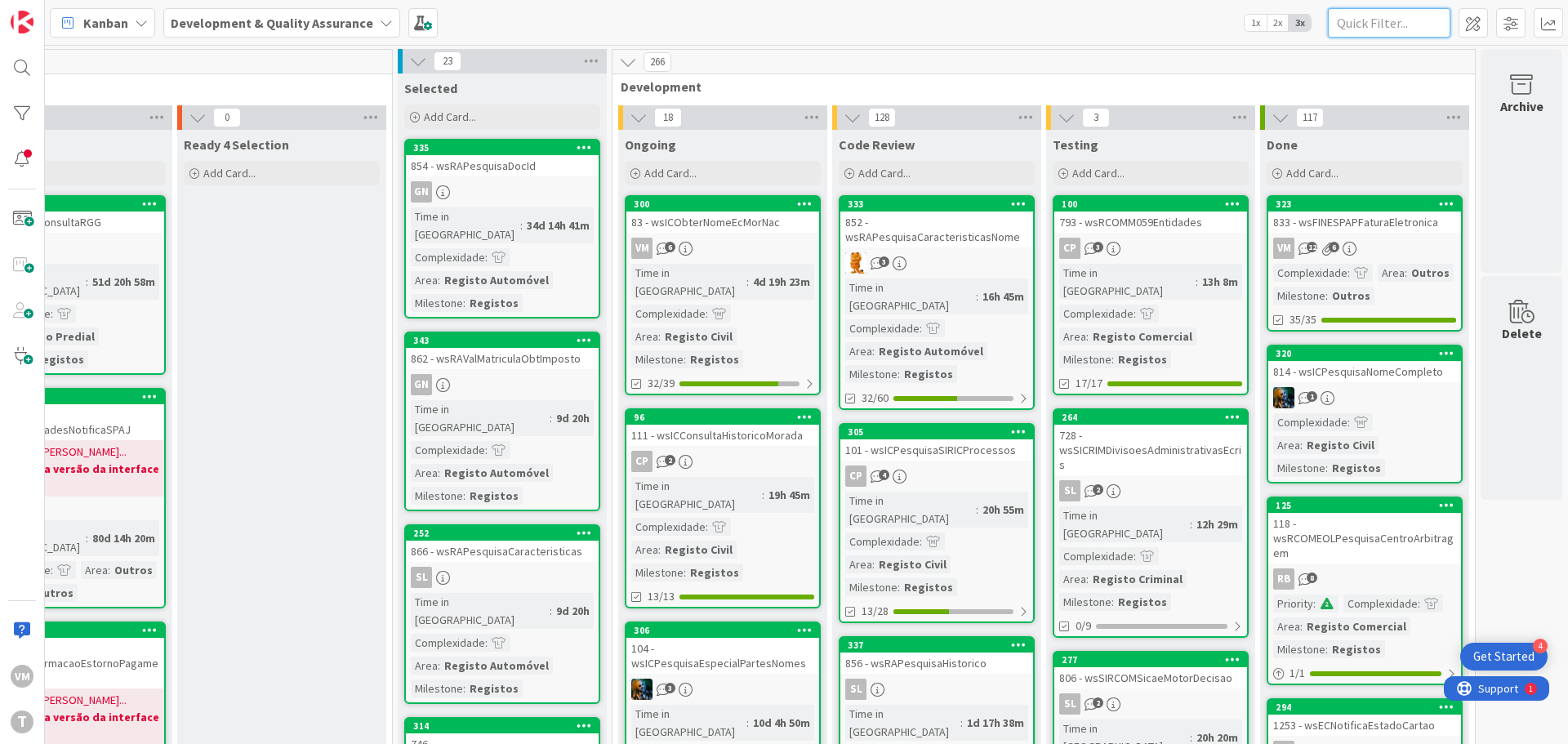
click at [1341, 22] on input "text" at bounding box center [1388, 22] width 122 height 29
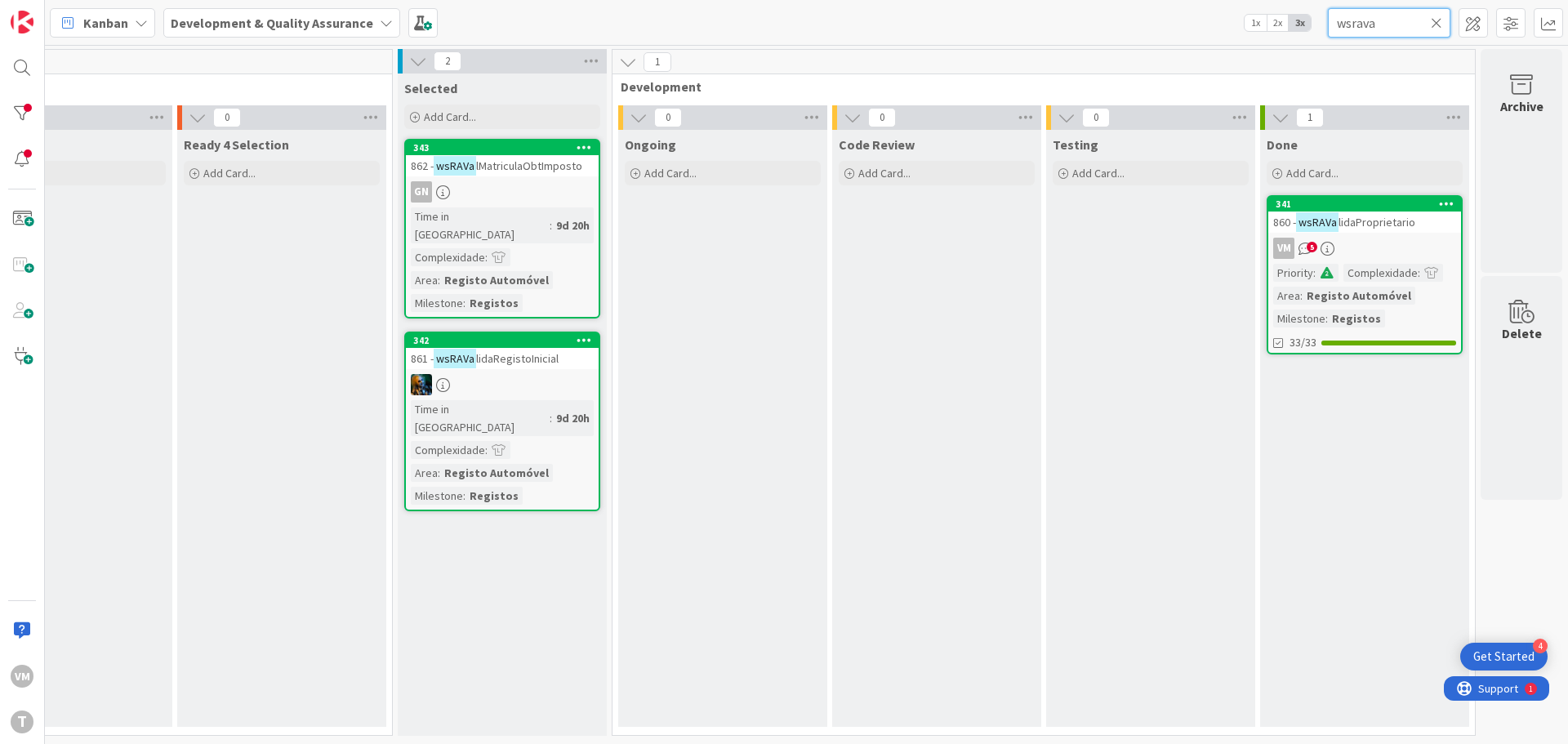
type input "wsrava"
click at [1372, 225] on span "lidaProprietario" at bounding box center [1377, 222] width 77 height 15
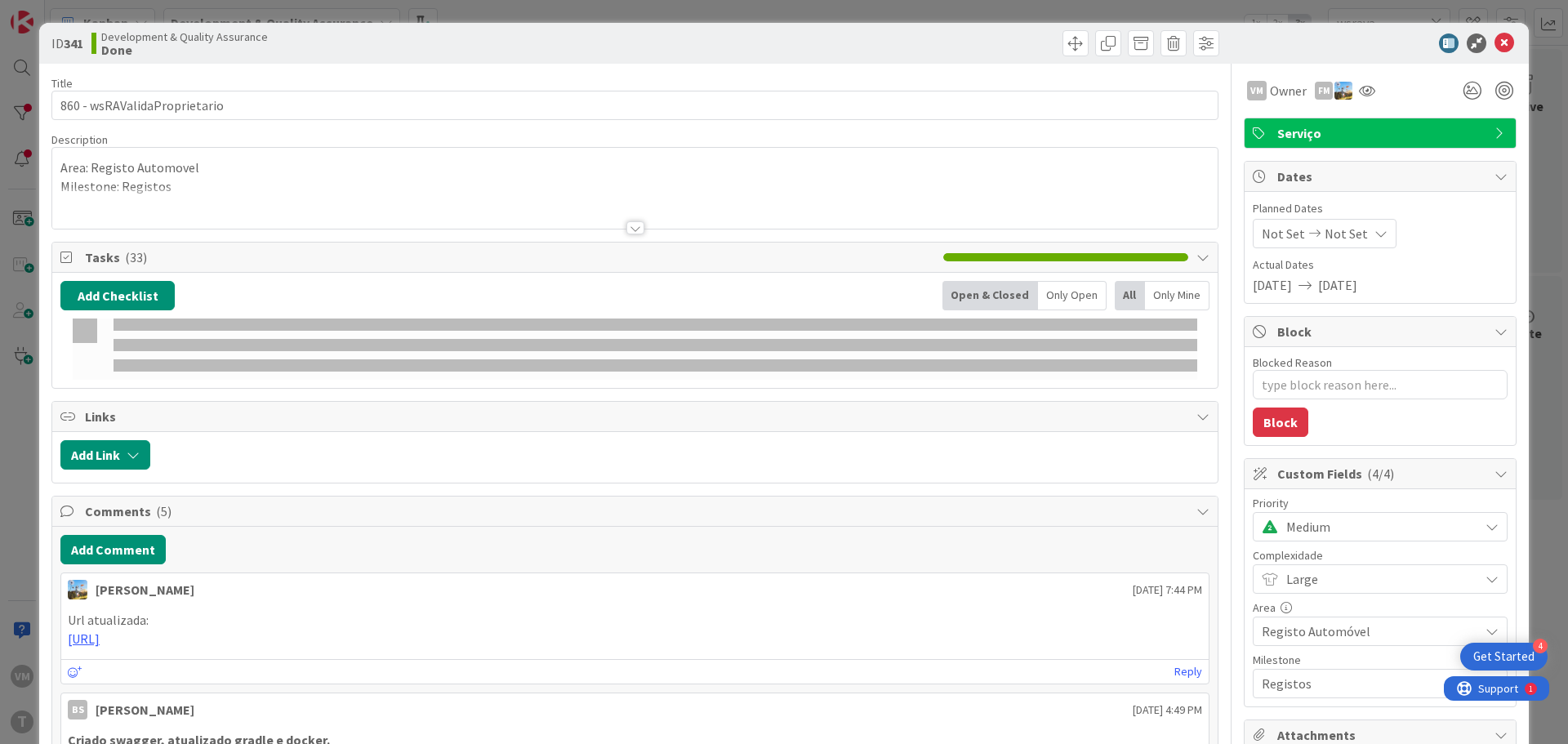
type textarea "x"
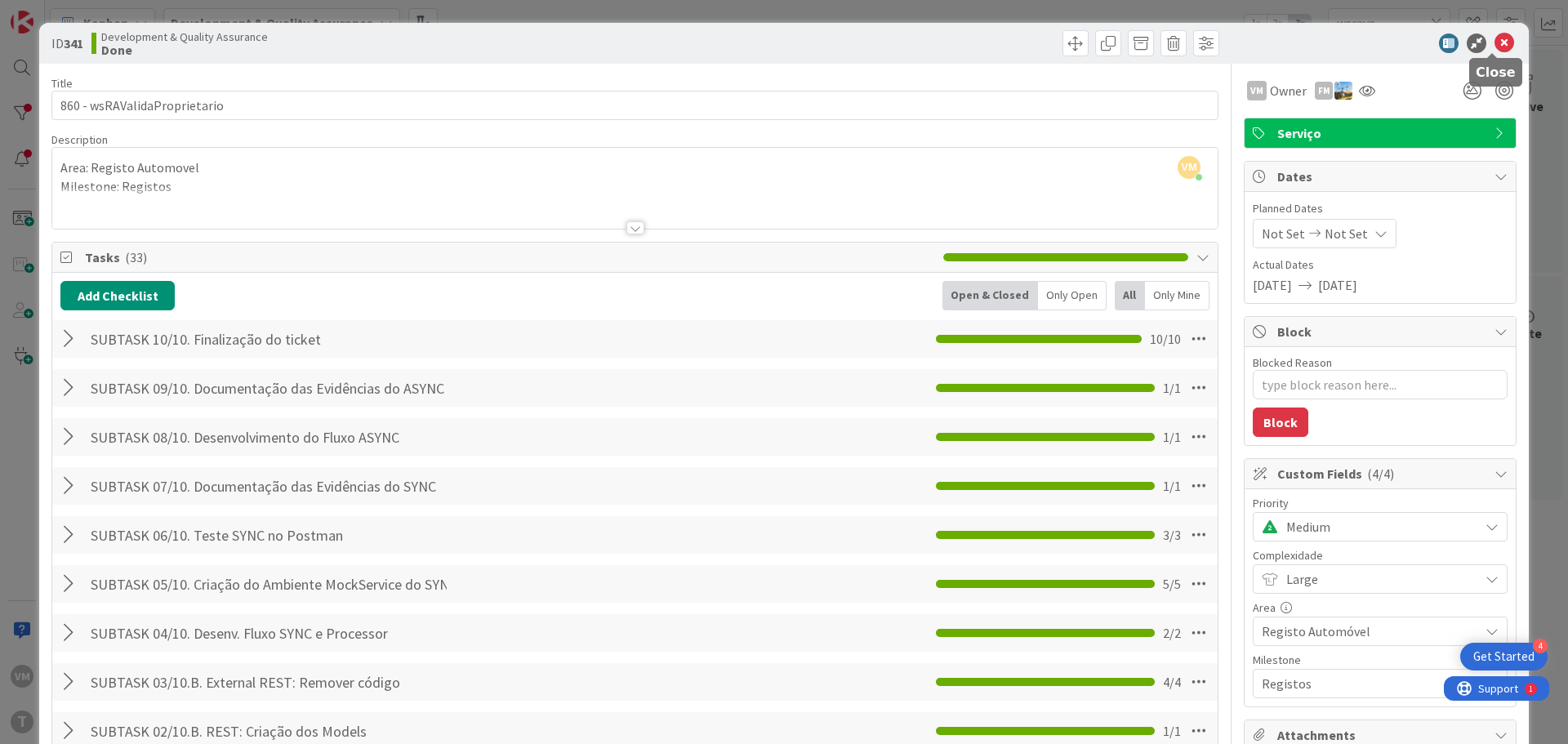
click at [1495, 43] on icon at bounding box center [1504, 43] width 20 height 20
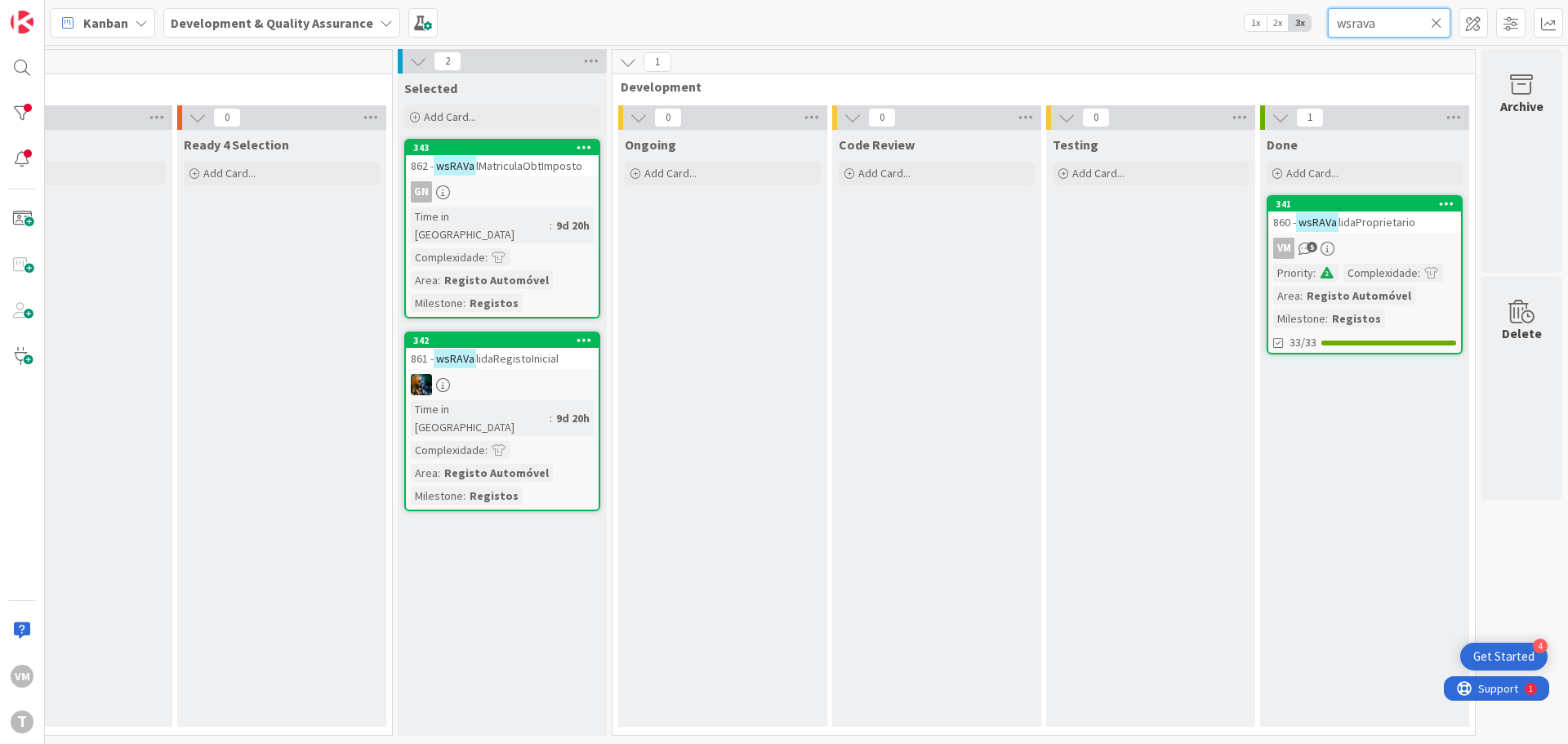
click at [1377, 27] on input "wsrava" at bounding box center [1388, 22] width 122 height 29
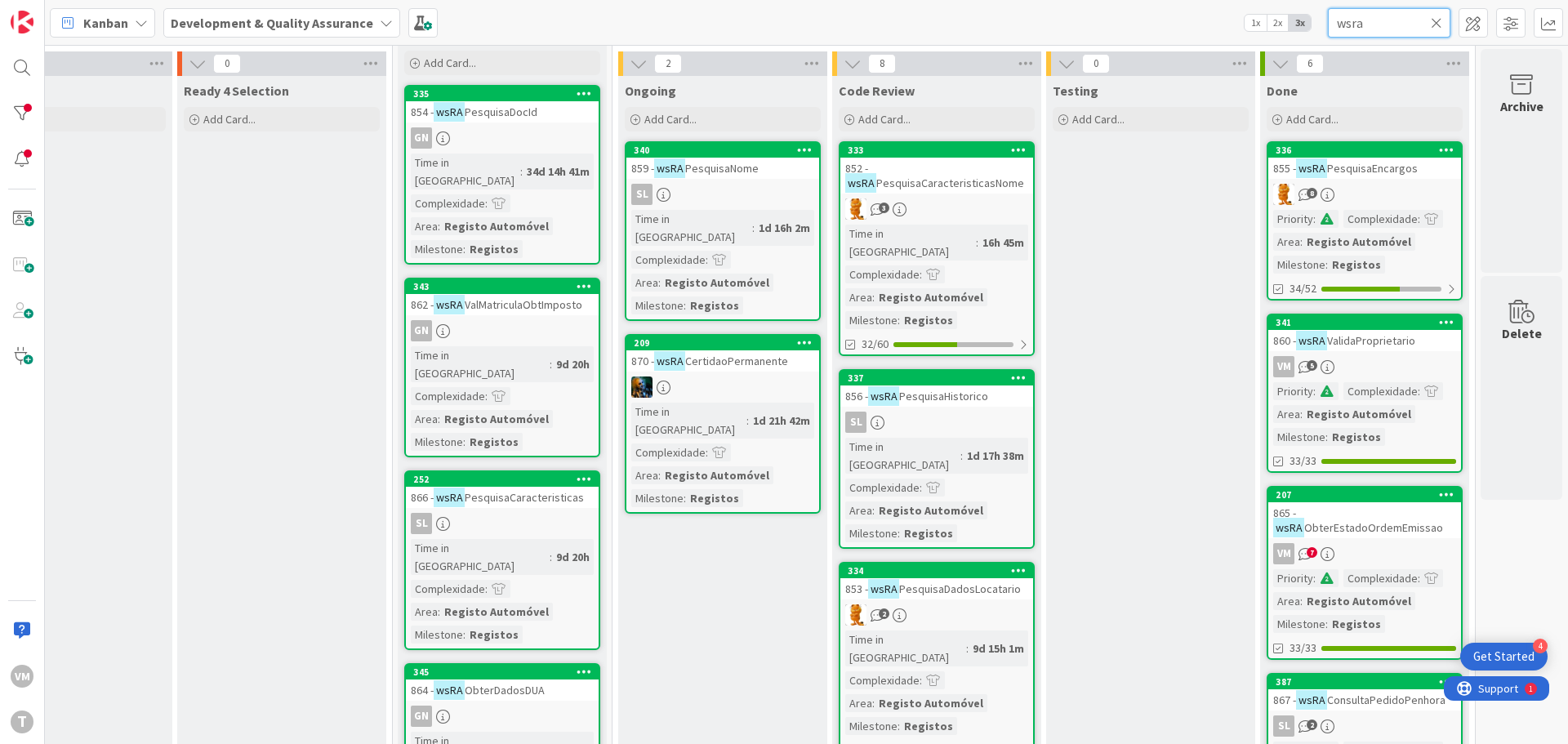
scroll to position [82, 308]
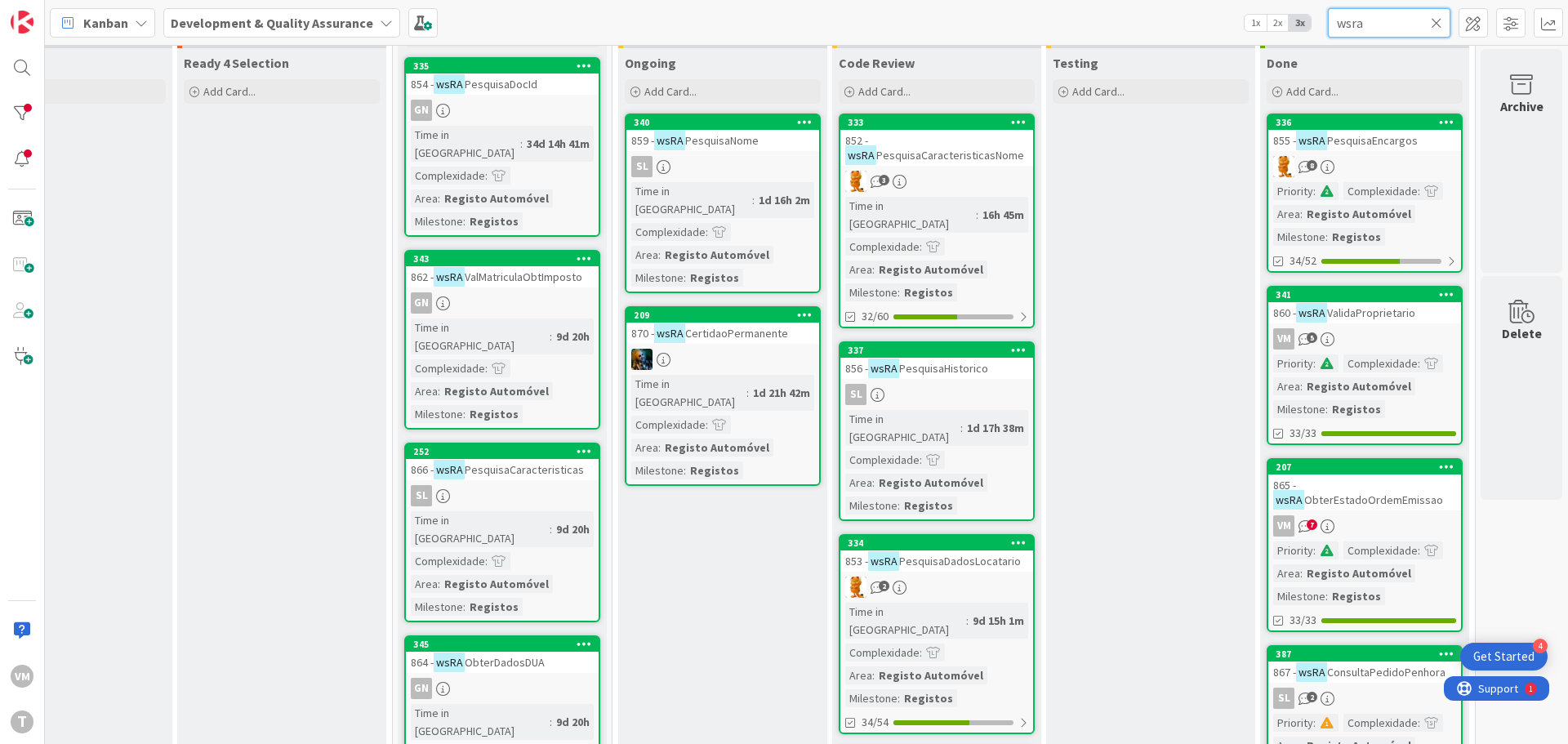
type input "wsra"
click at [1397, 490] on div "865 - wsRA ObterEstadoOrdemEmissao" at bounding box center [1364, 492] width 192 height 36
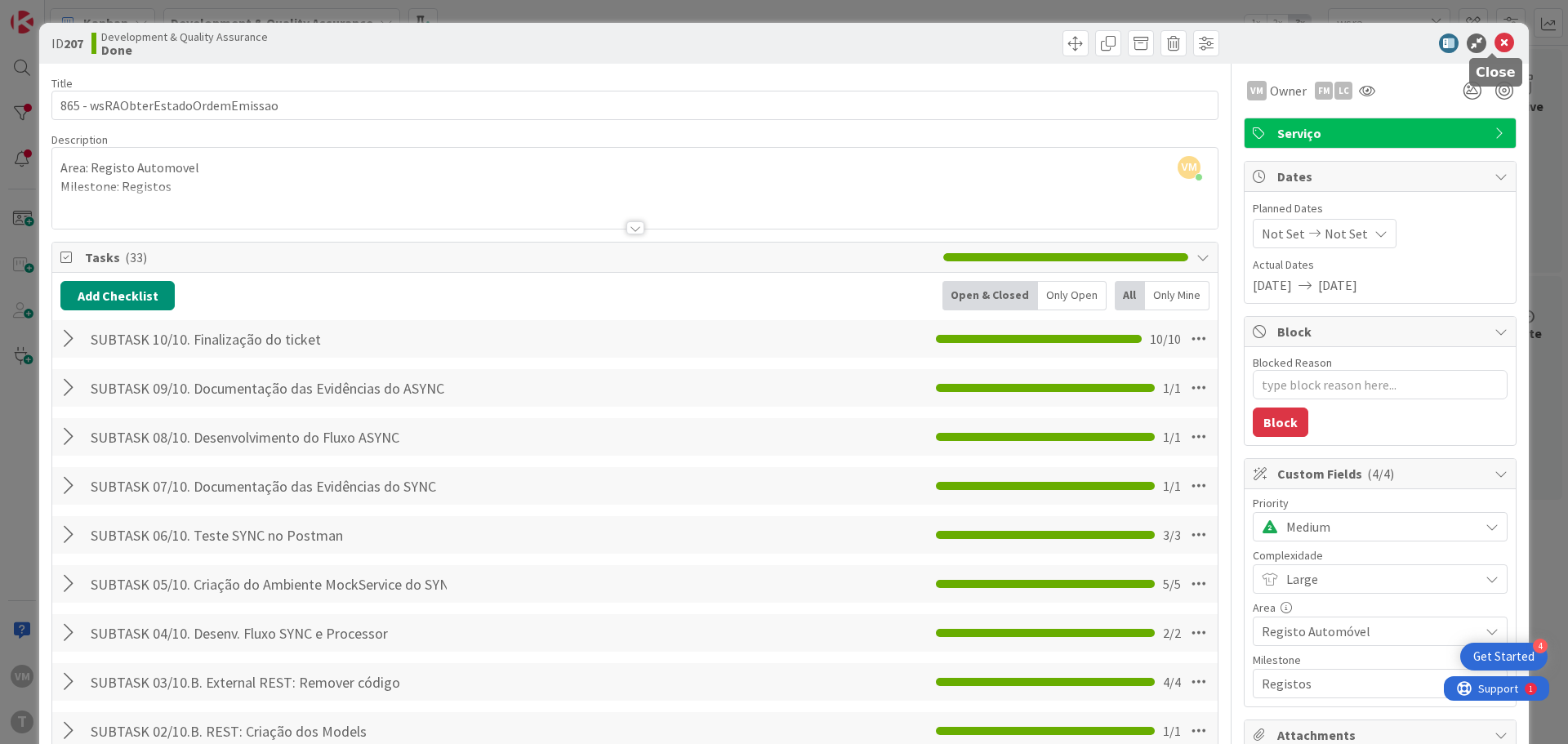
click at [1495, 52] on icon at bounding box center [1504, 43] width 20 height 20
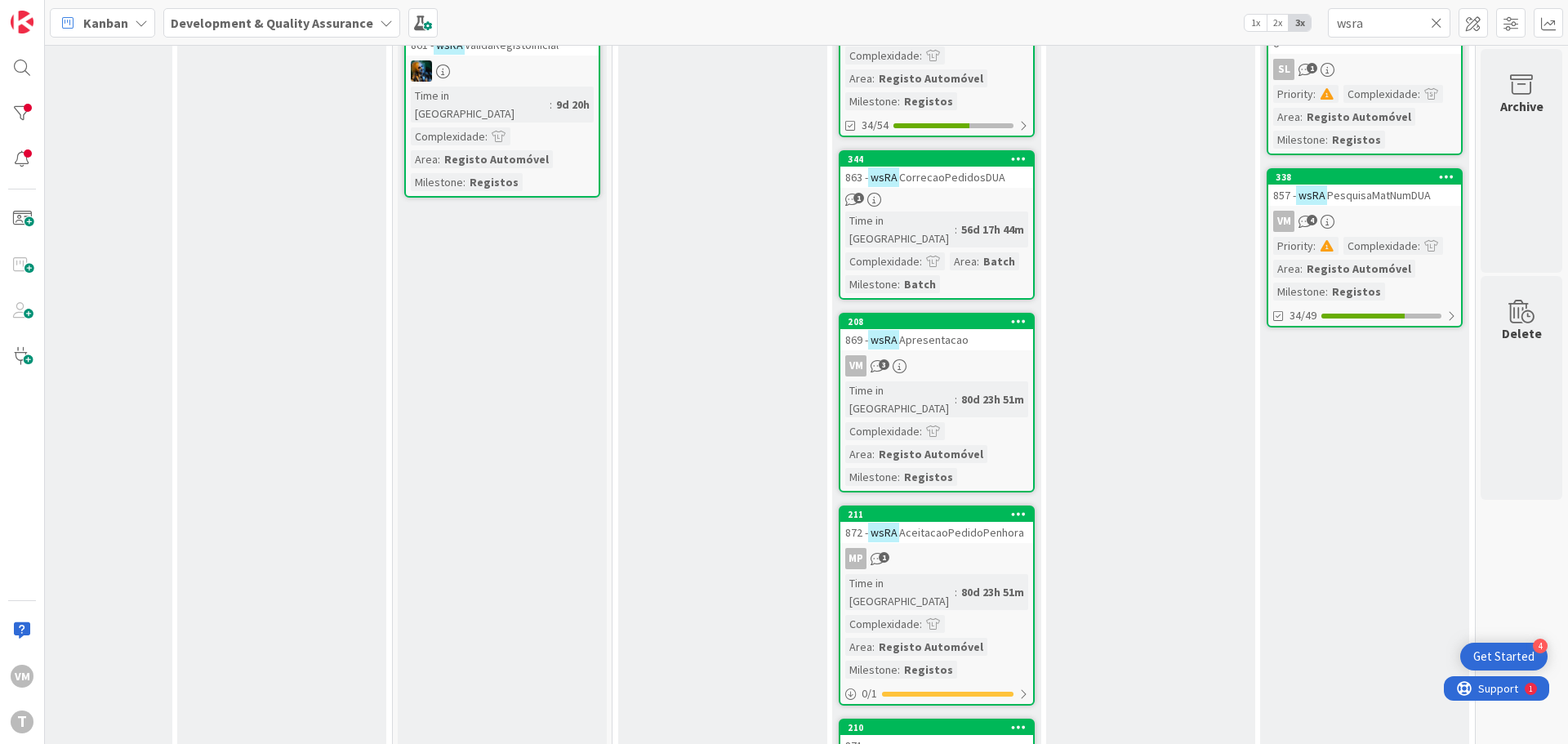
scroll to position [898, 308]
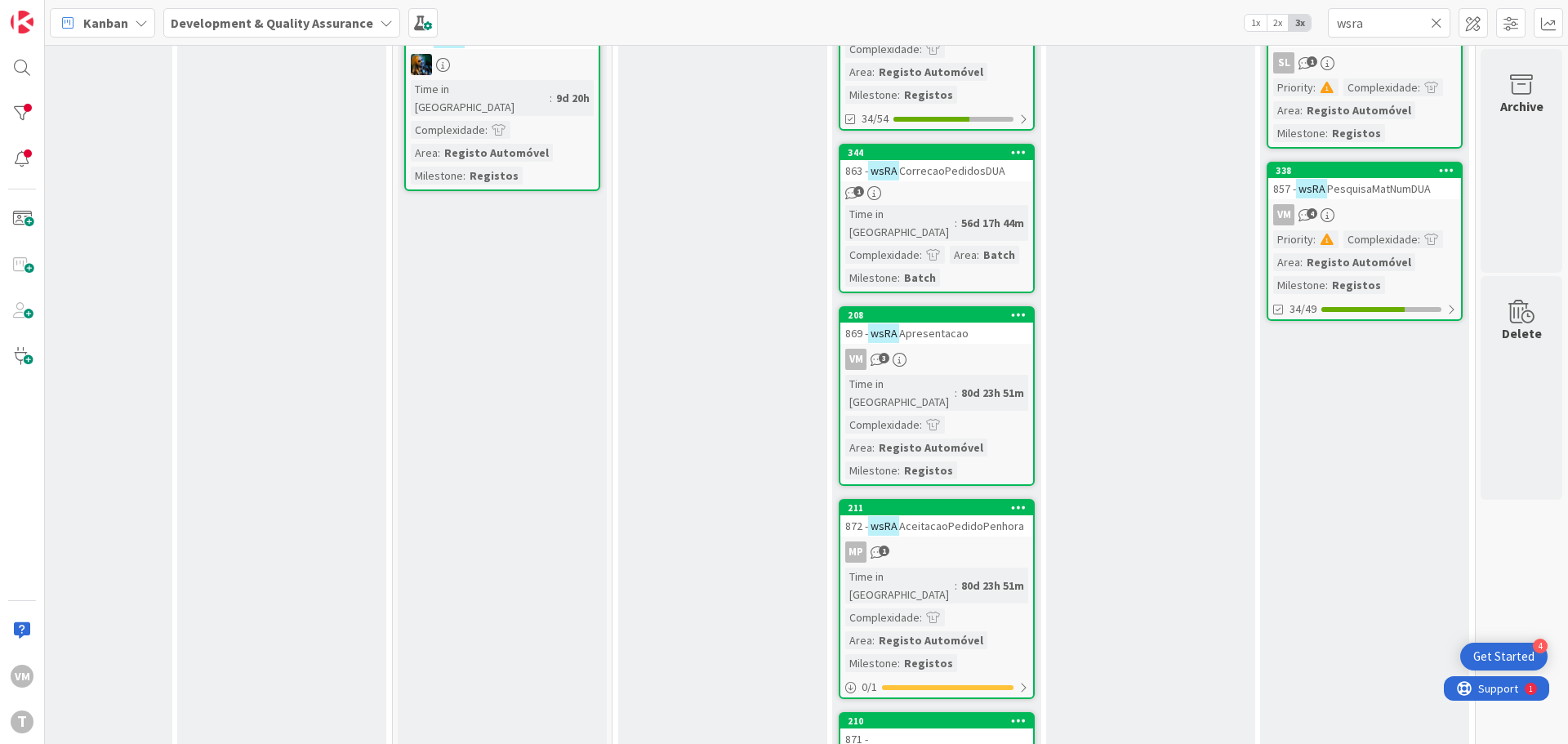
click at [1375, 183] on div "857 - wsRA PesquisaMatNumDUA" at bounding box center [1364, 188] width 192 height 21
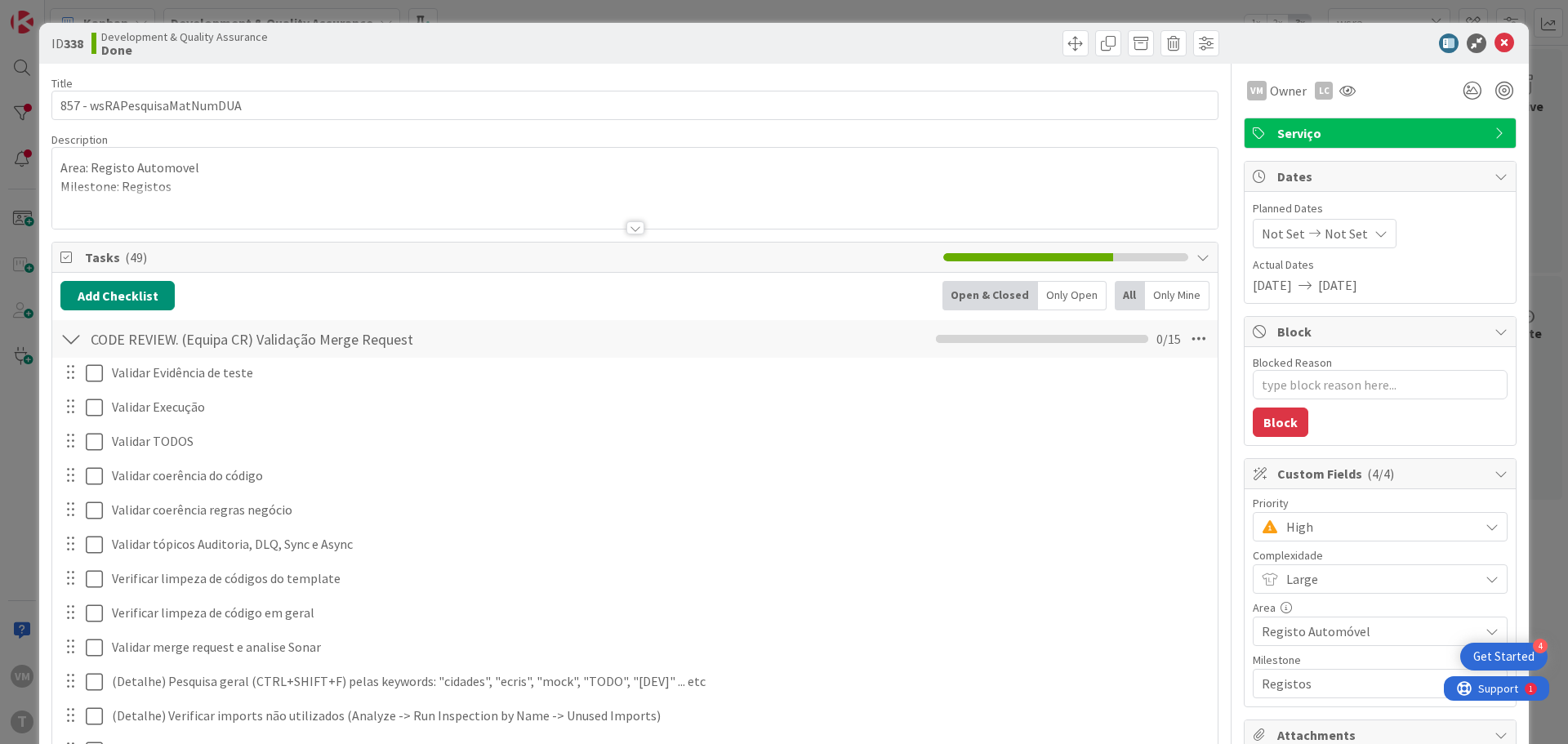
type textarea "x"
click at [1495, 41] on icon at bounding box center [1504, 43] width 20 height 20
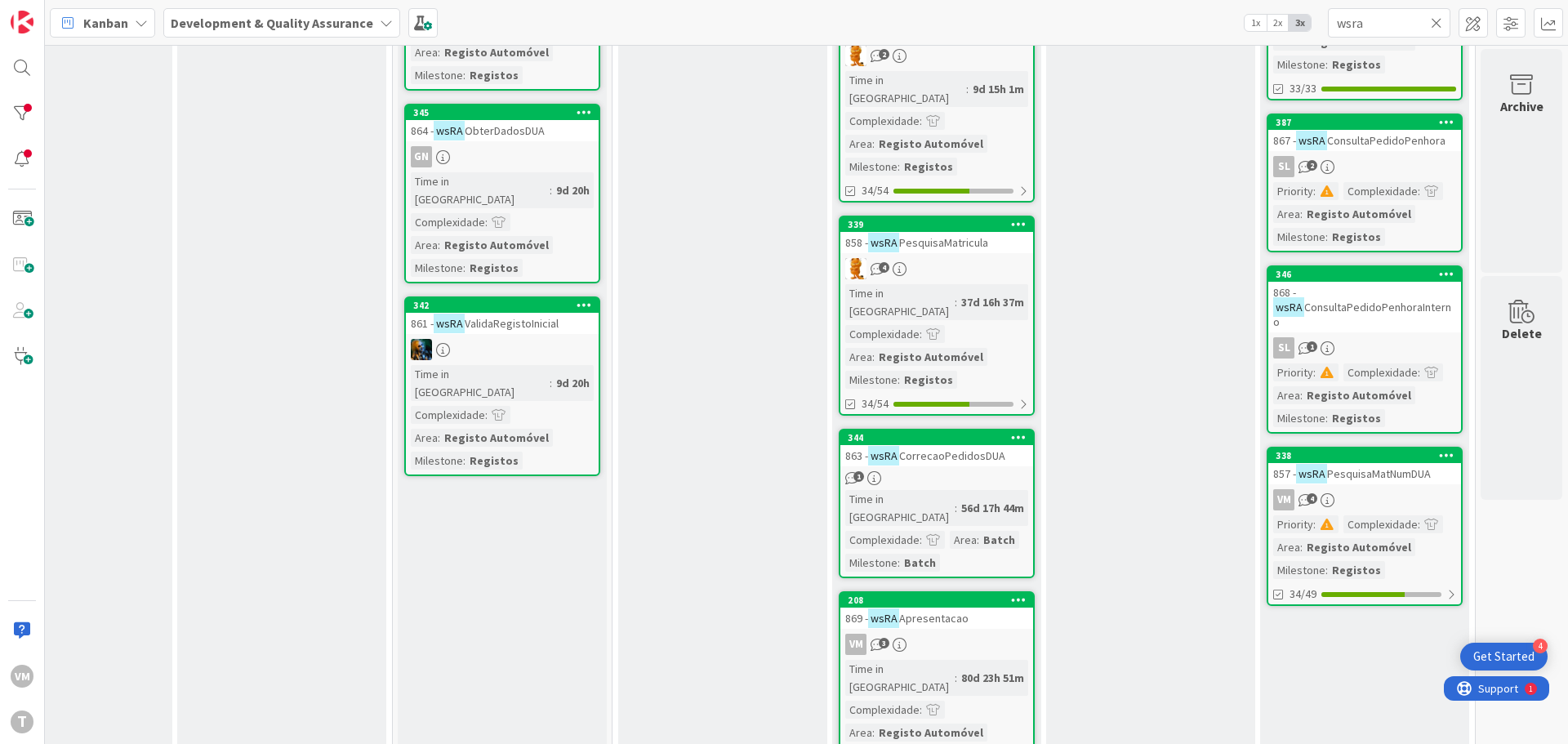
scroll to position [653, 308]
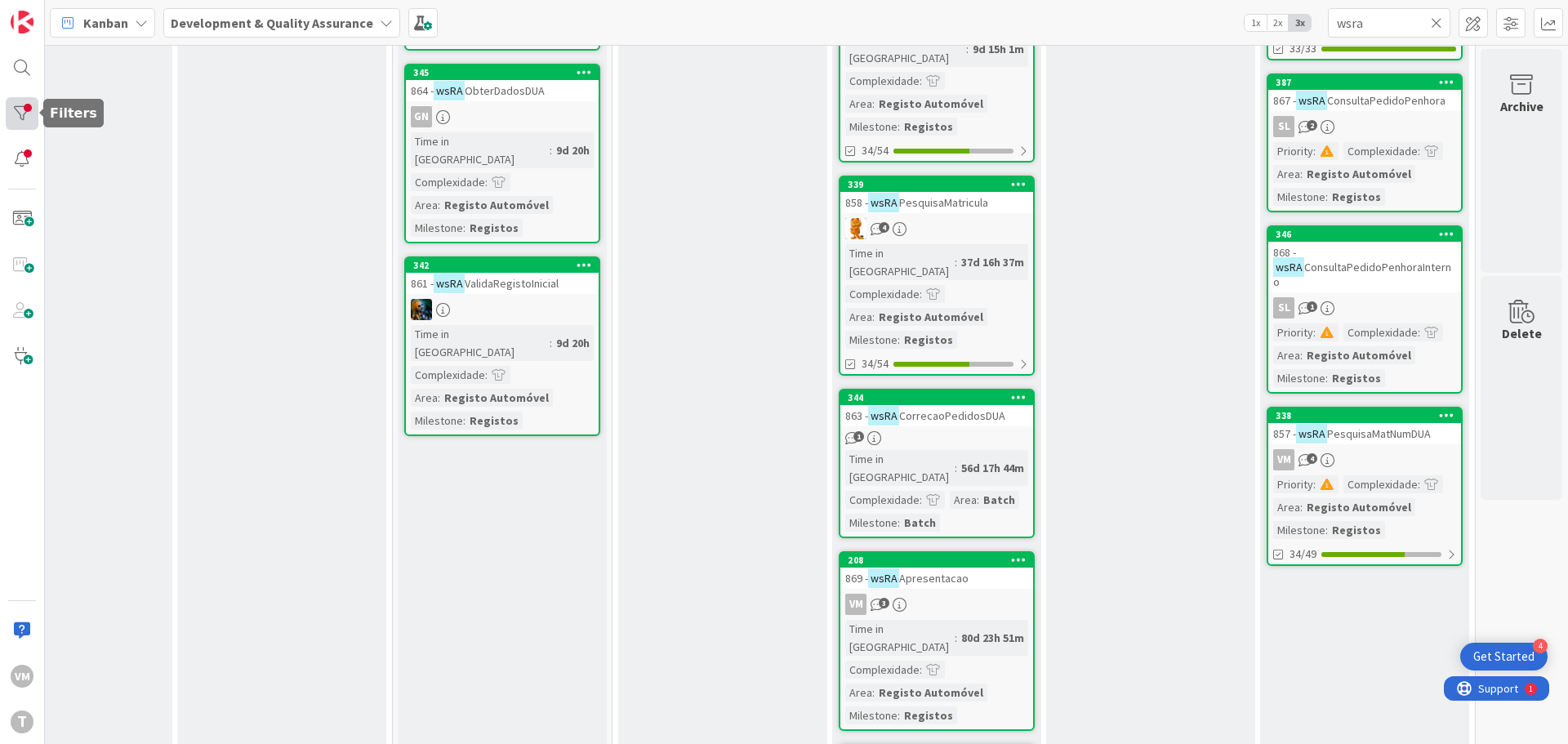
click at [33, 108] on div at bounding box center [21, 112] width 32 height 32
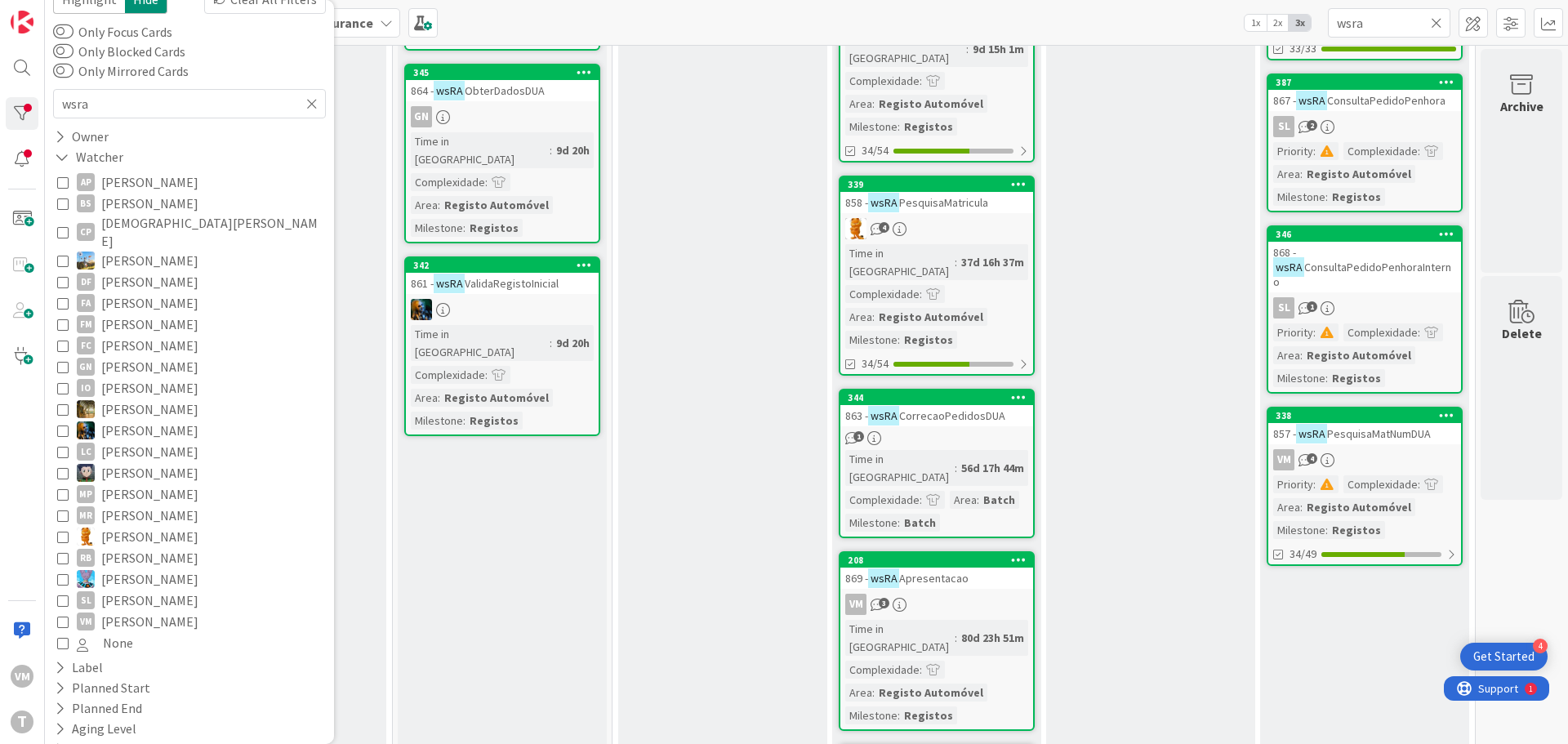
scroll to position [0, 0]
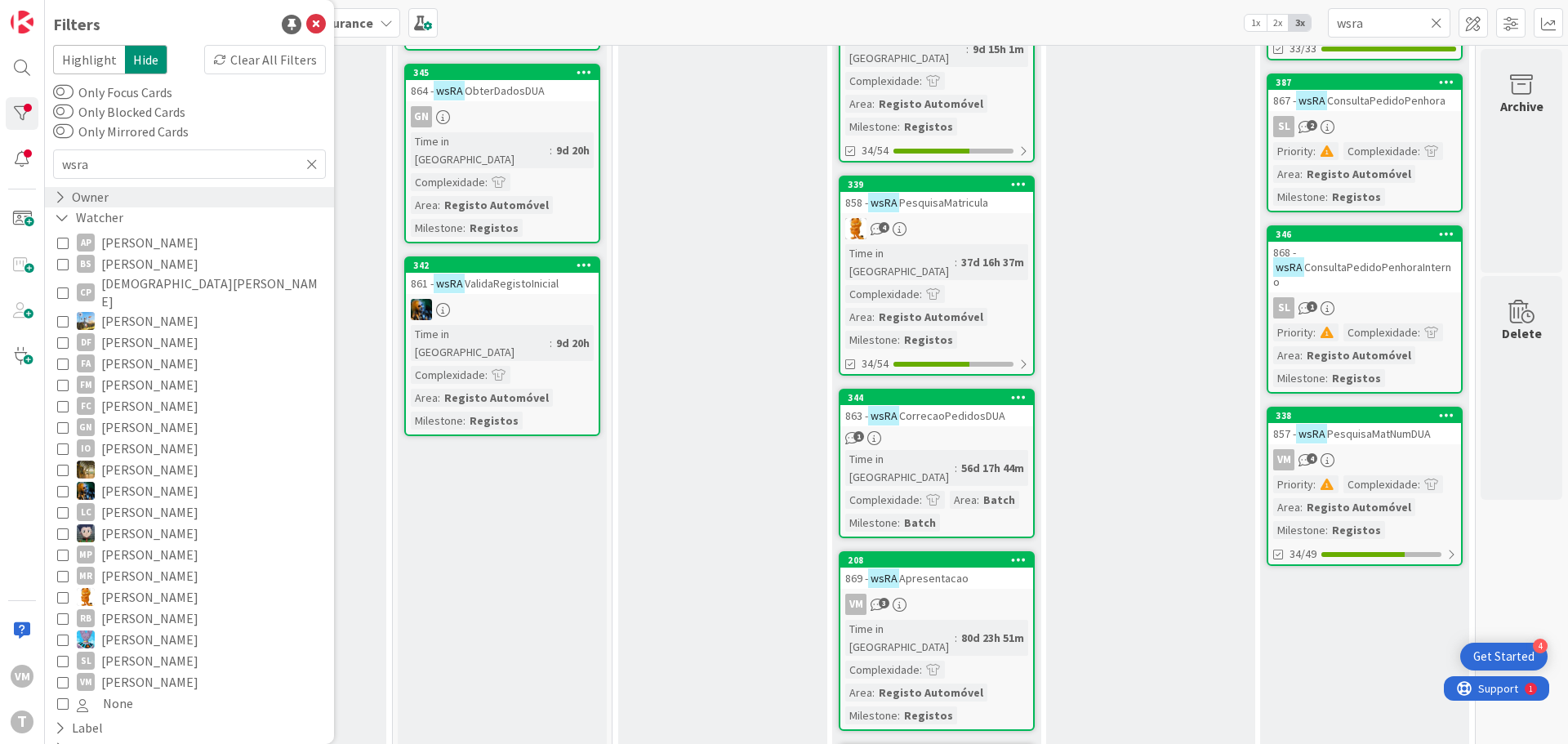
click at [64, 195] on icon at bounding box center [60, 197] width 11 height 14
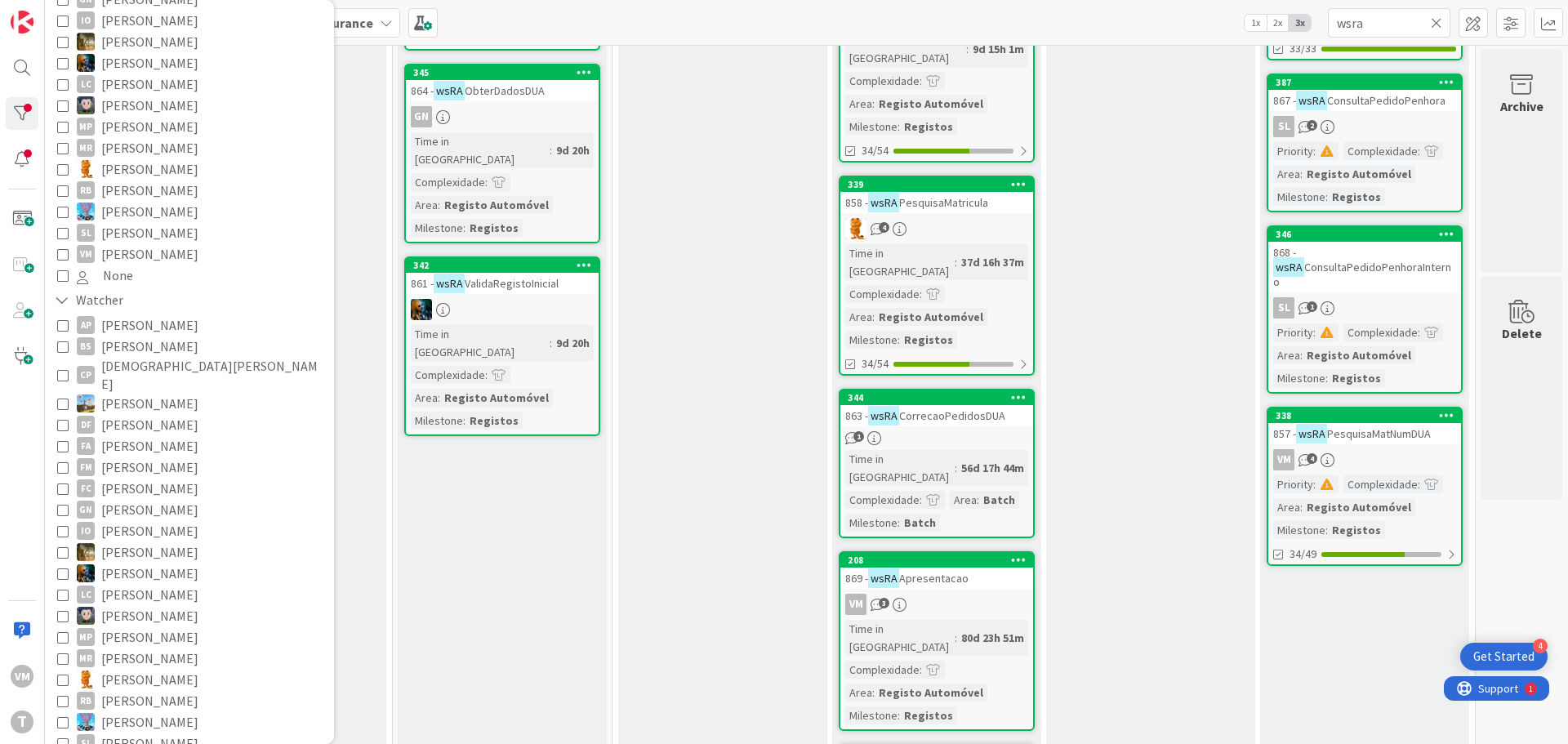
scroll to position [408, 0]
click at [58, 247] on icon at bounding box center [64, 253] width 12 height 12
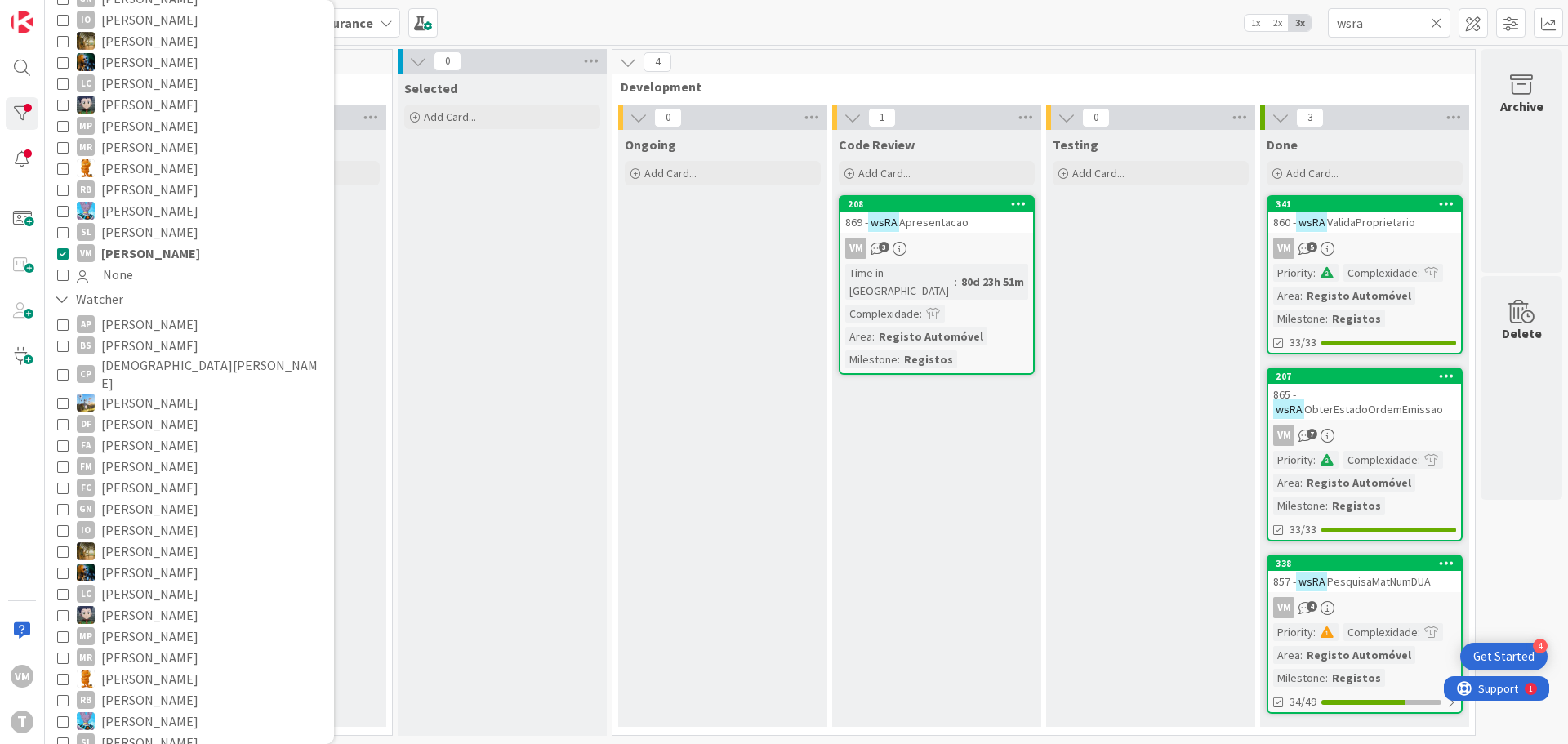
scroll to position [13, 308]
drag, startPoint x: 1379, startPoint y: 15, endPoint x: 1250, endPoint y: 40, distance: 131.4
click at [1250, 40] on div "Kanban Development & Quality Assurance 1x 2x 3x wsra" at bounding box center [806, 22] width 1523 height 45
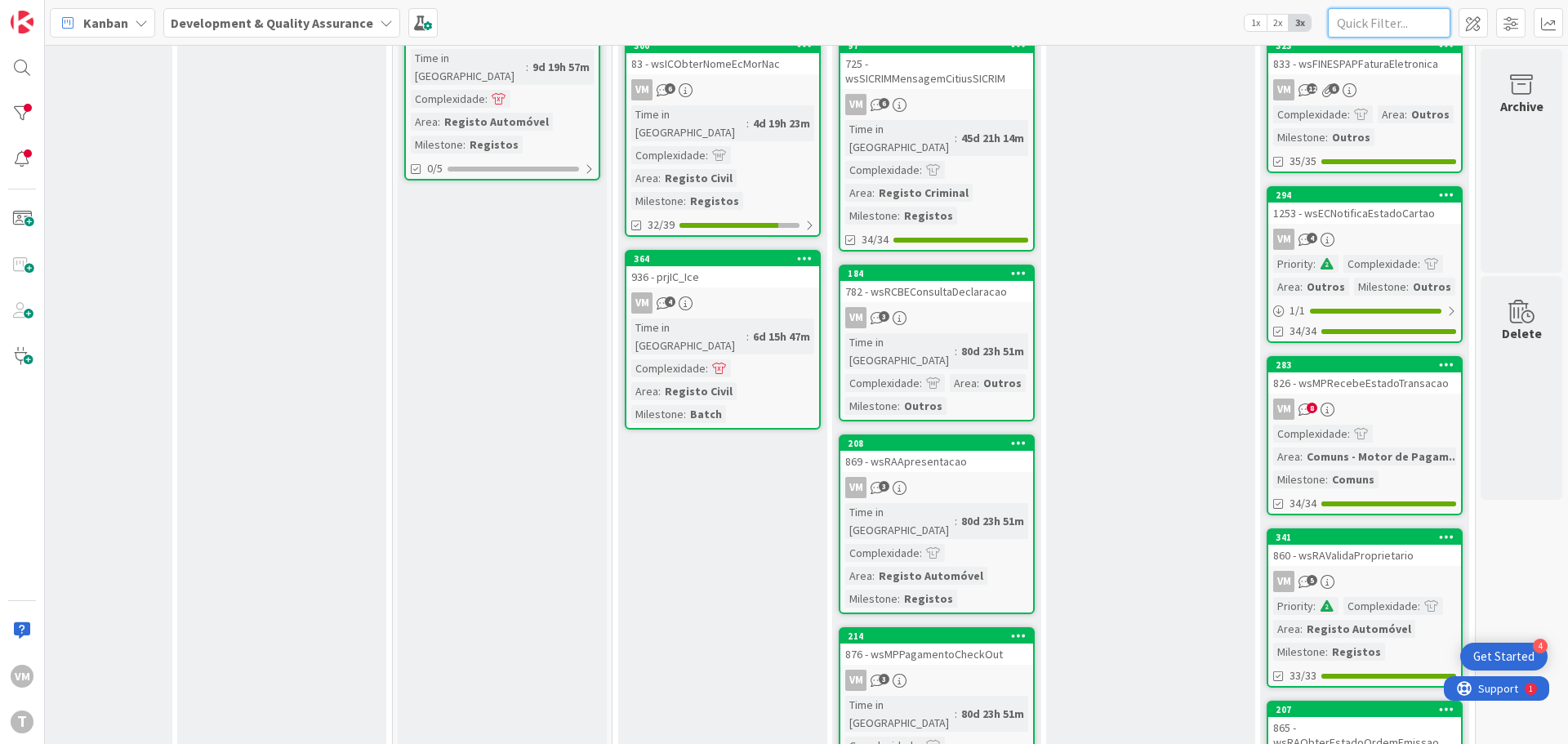
scroll to position [0, 308]
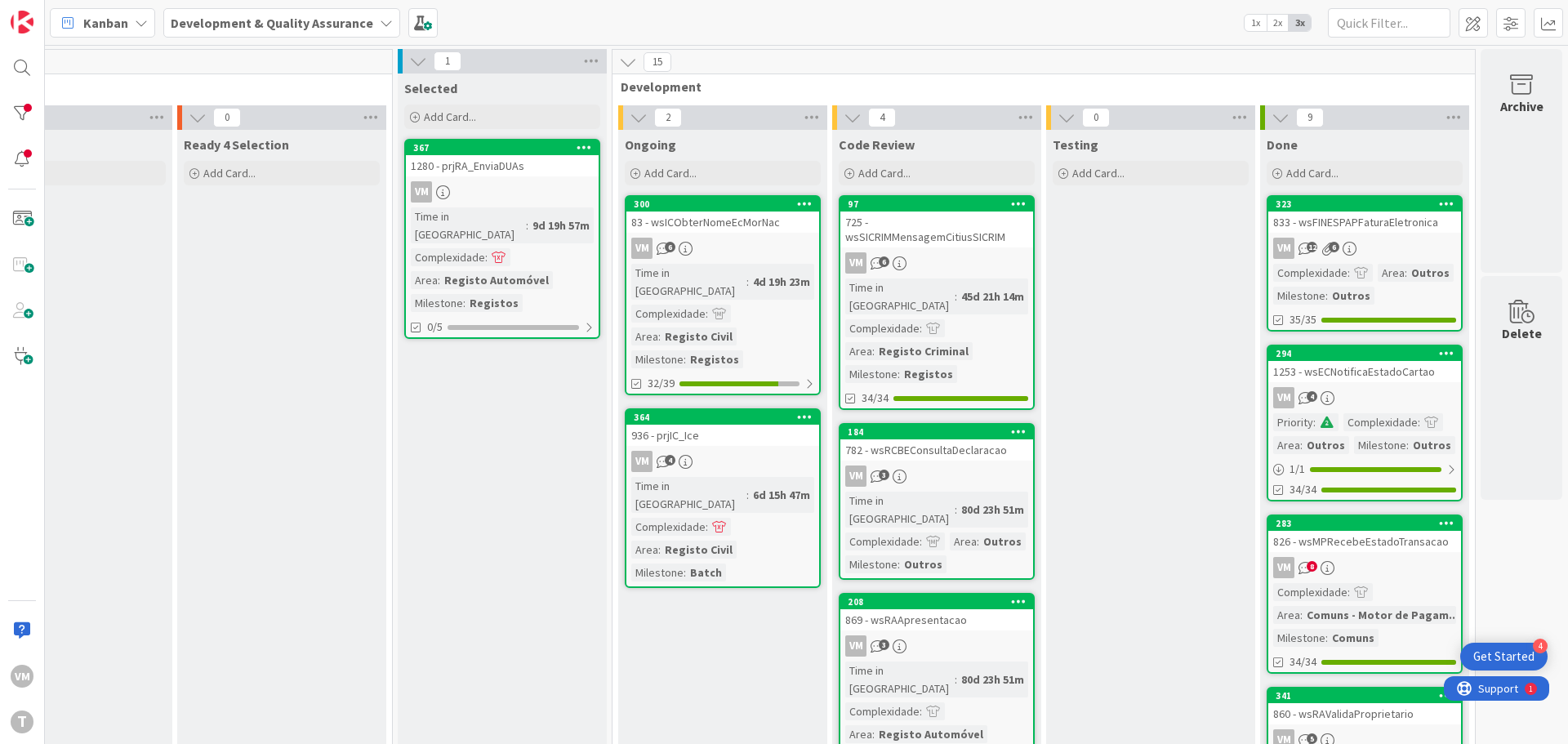
click at [1373, 236] on link "323 833 - wsFINESPAPFaturaEletronica VM 12 6 Complexidade : Area : Outros Miles…" at bounding box center [1365, 264] width 196 height 137
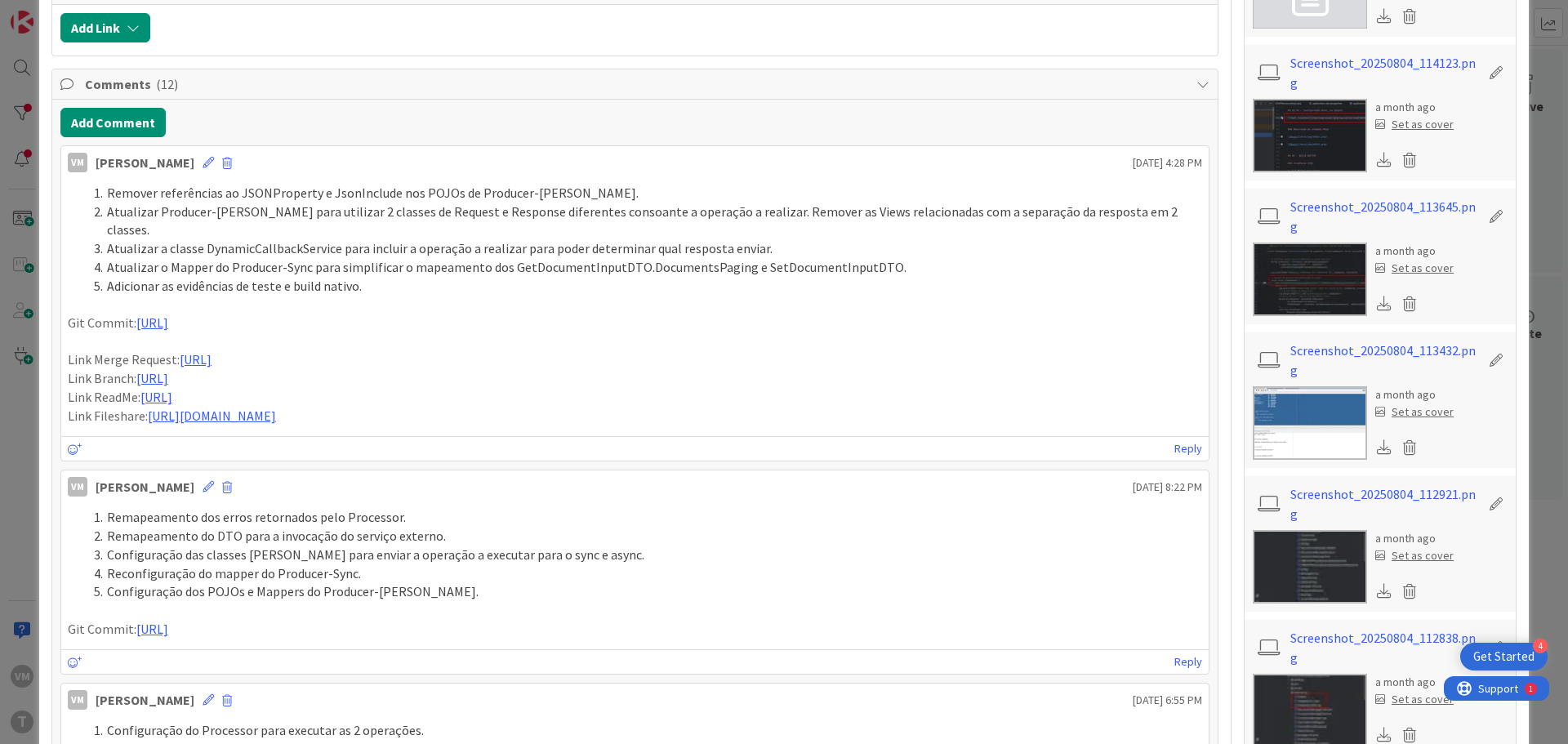
scroll to position [898, 0]
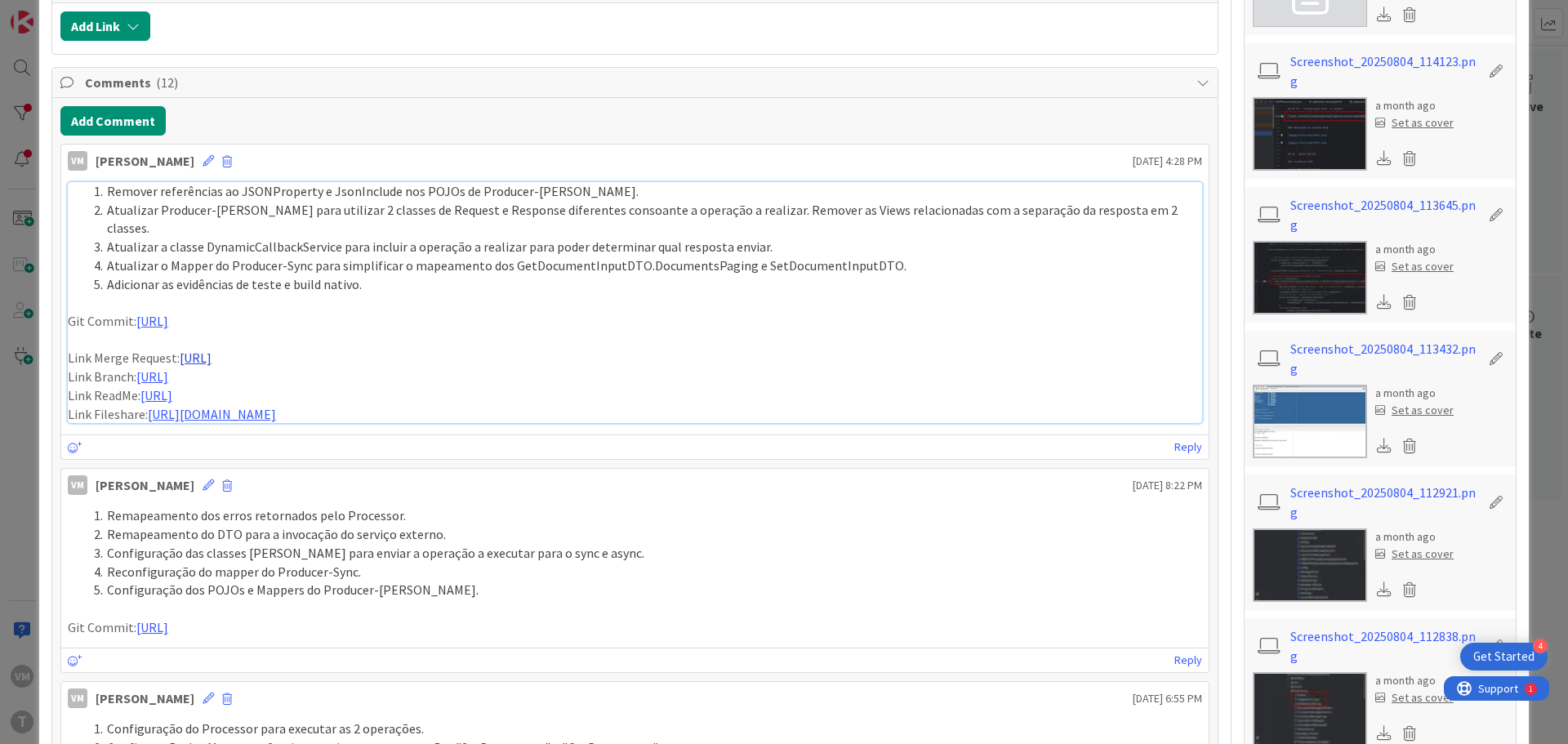
click at [212, 350] on link "[URL]" at bounding box center [195, 357] width 32 height 17
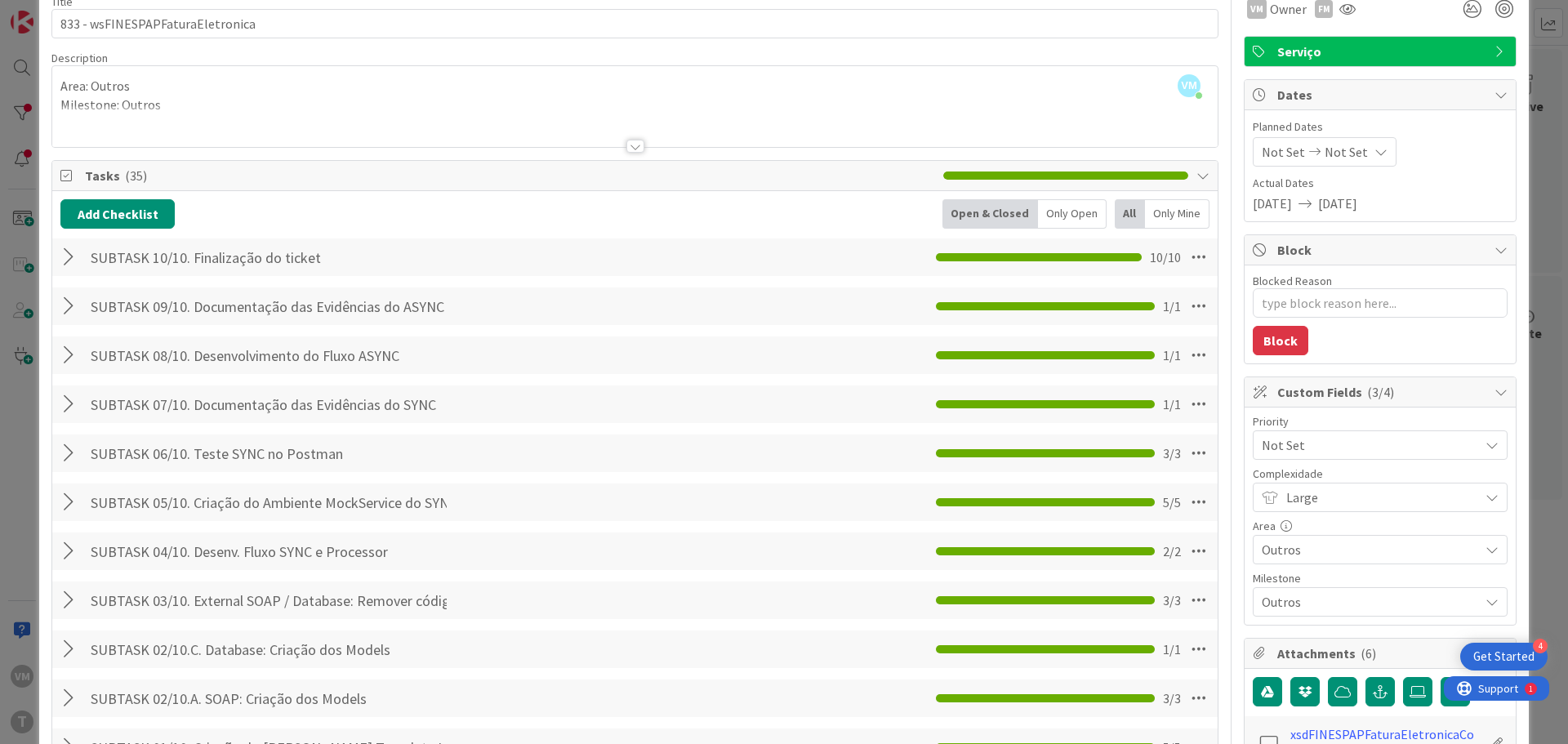
scroll to position [0, 0]
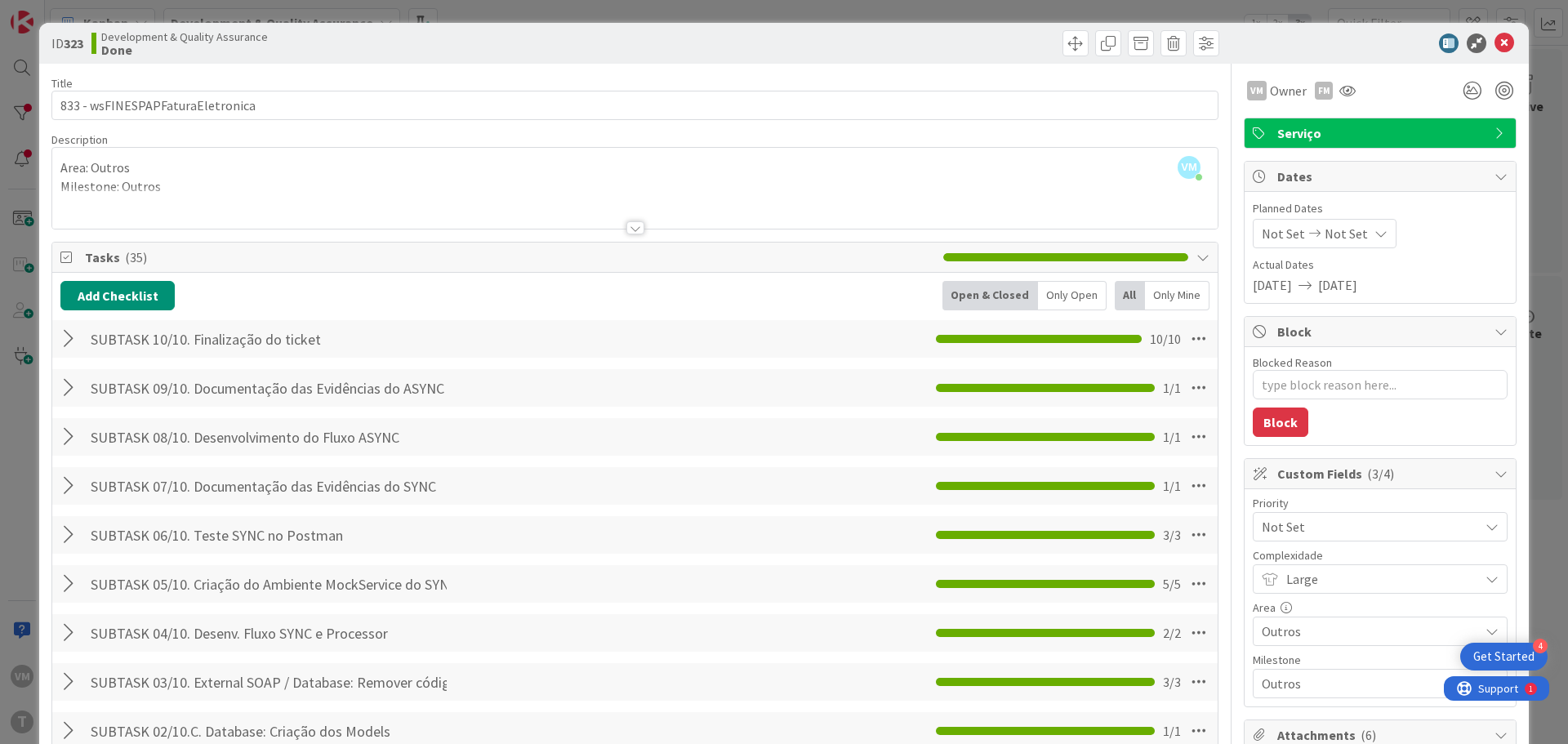
type textarea "x"
